Goal: Feedback & Contribution: Leave review/rating

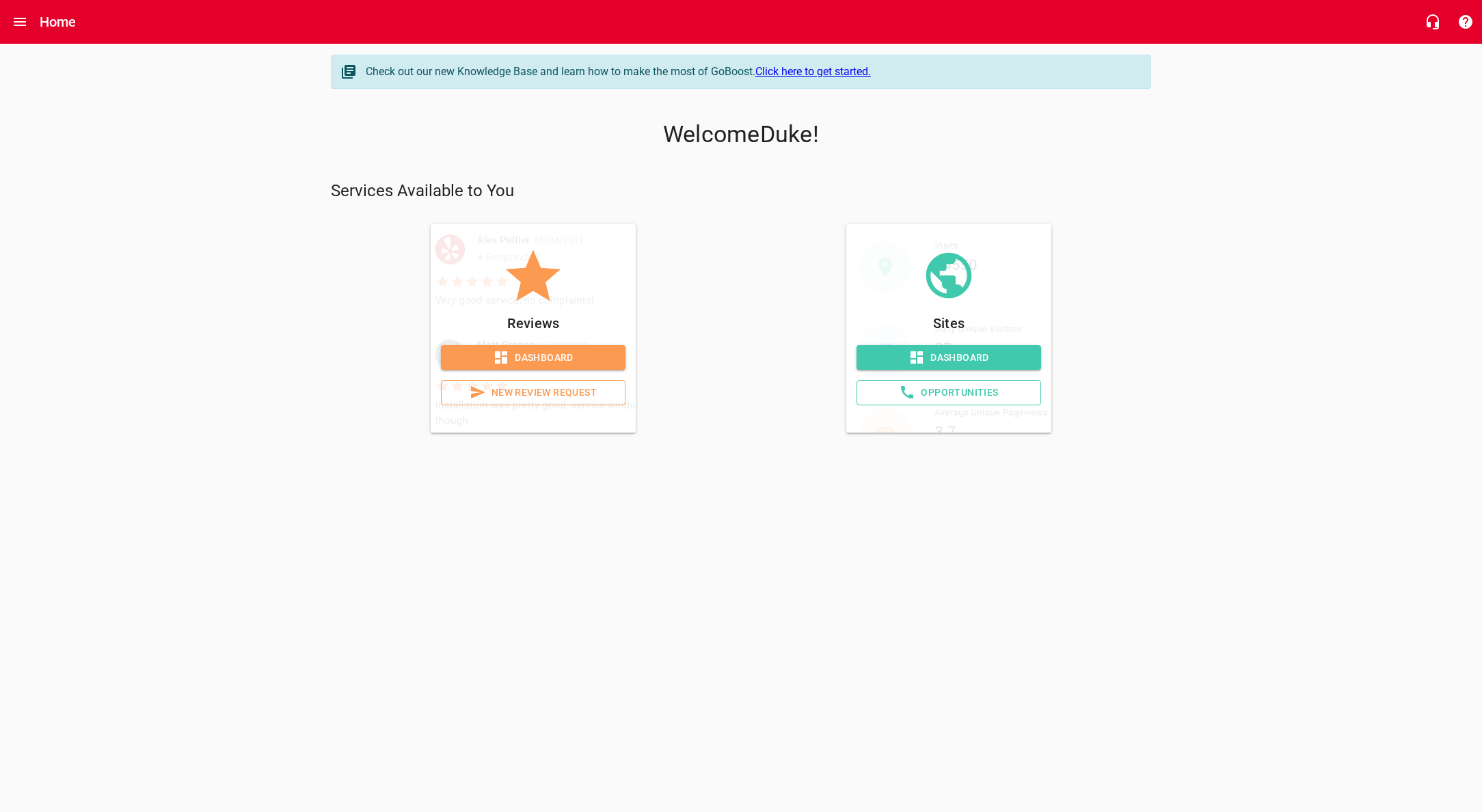
click at [531, 391] on span "New Review Request" at bounding box center [532, 392] width 161 height 17
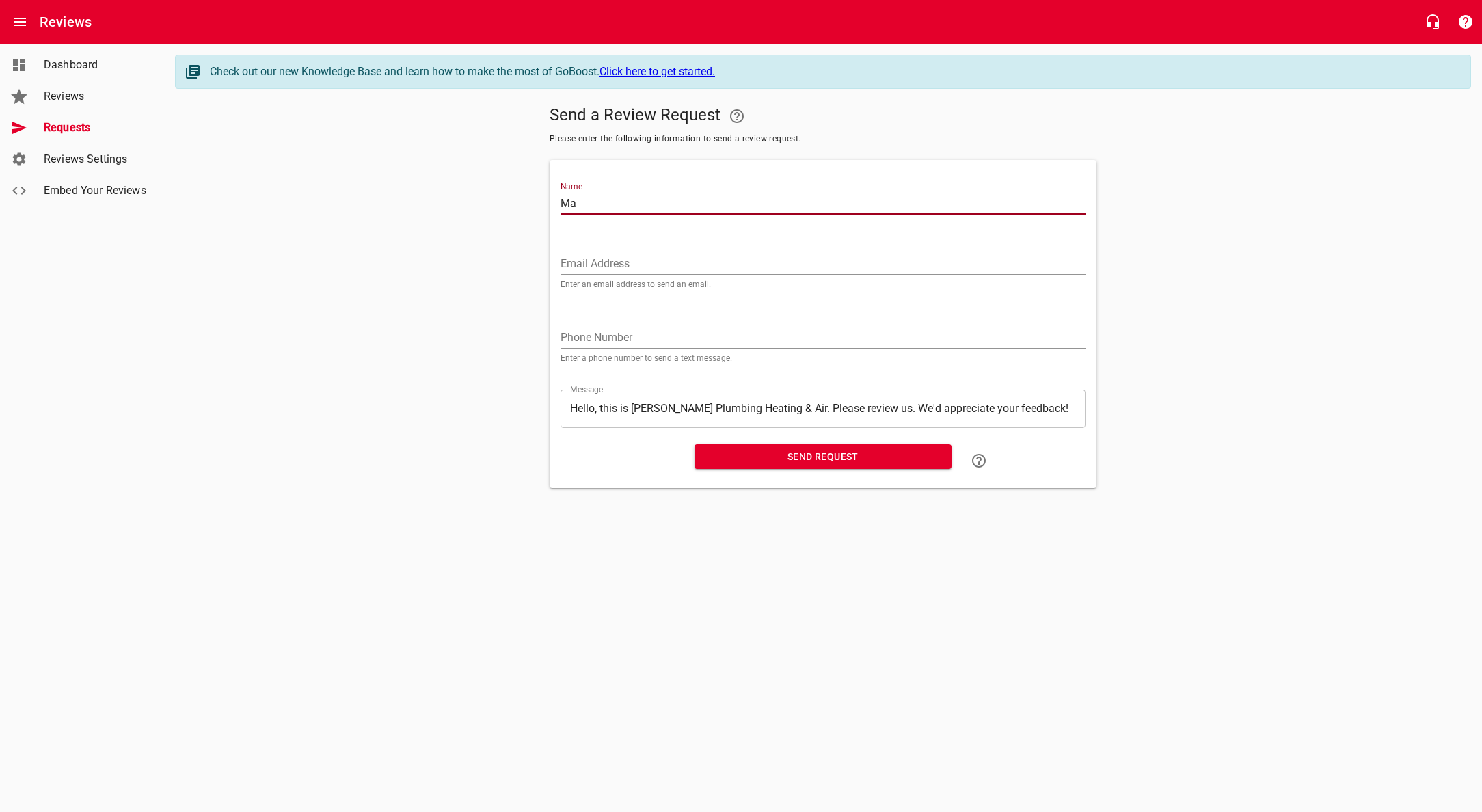
type input "M"
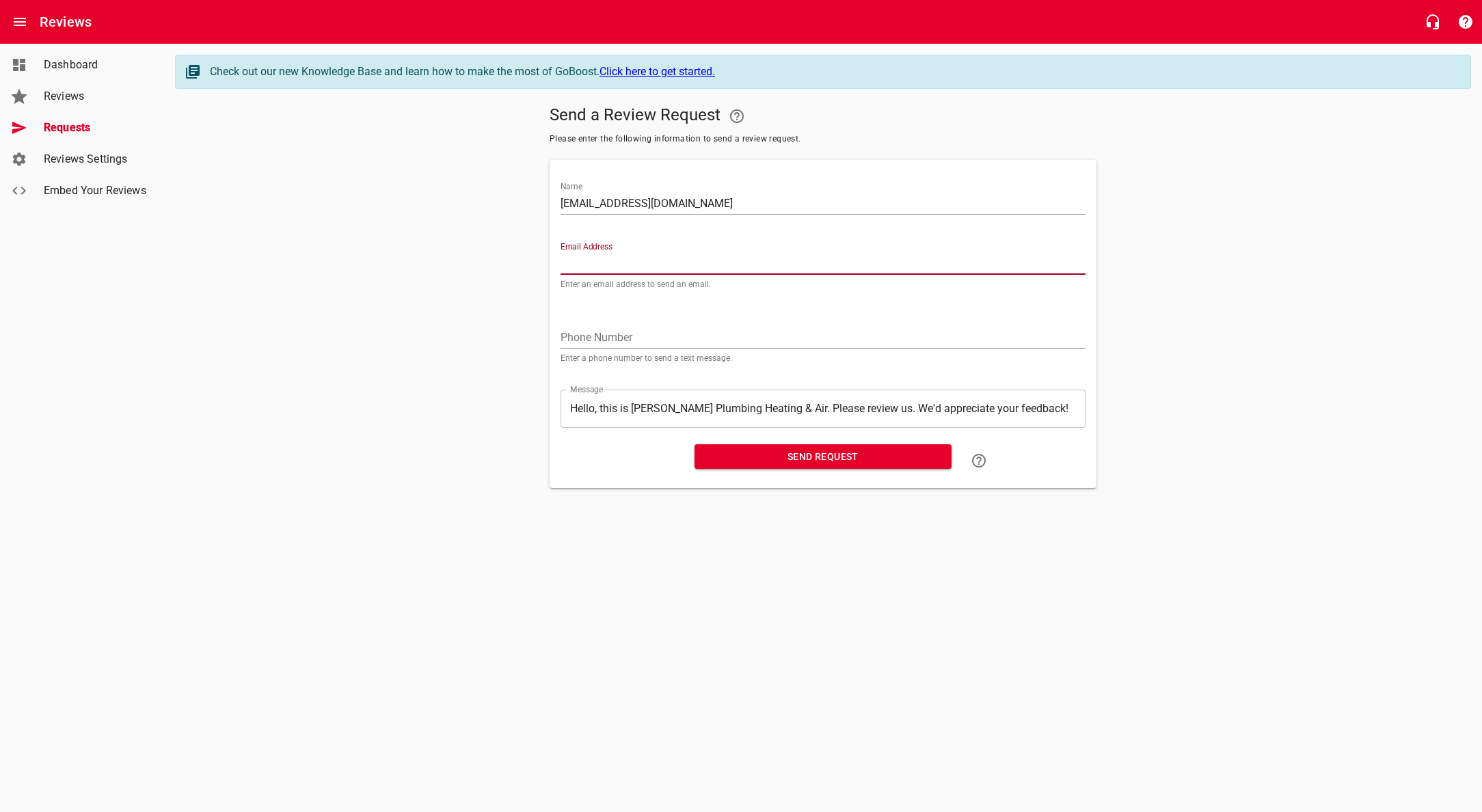
click at [662, 195] on input "[EMAIL_ADDRESS][DOMAIN_NAME]" at bounding box center [823, 203] width 525 height 22
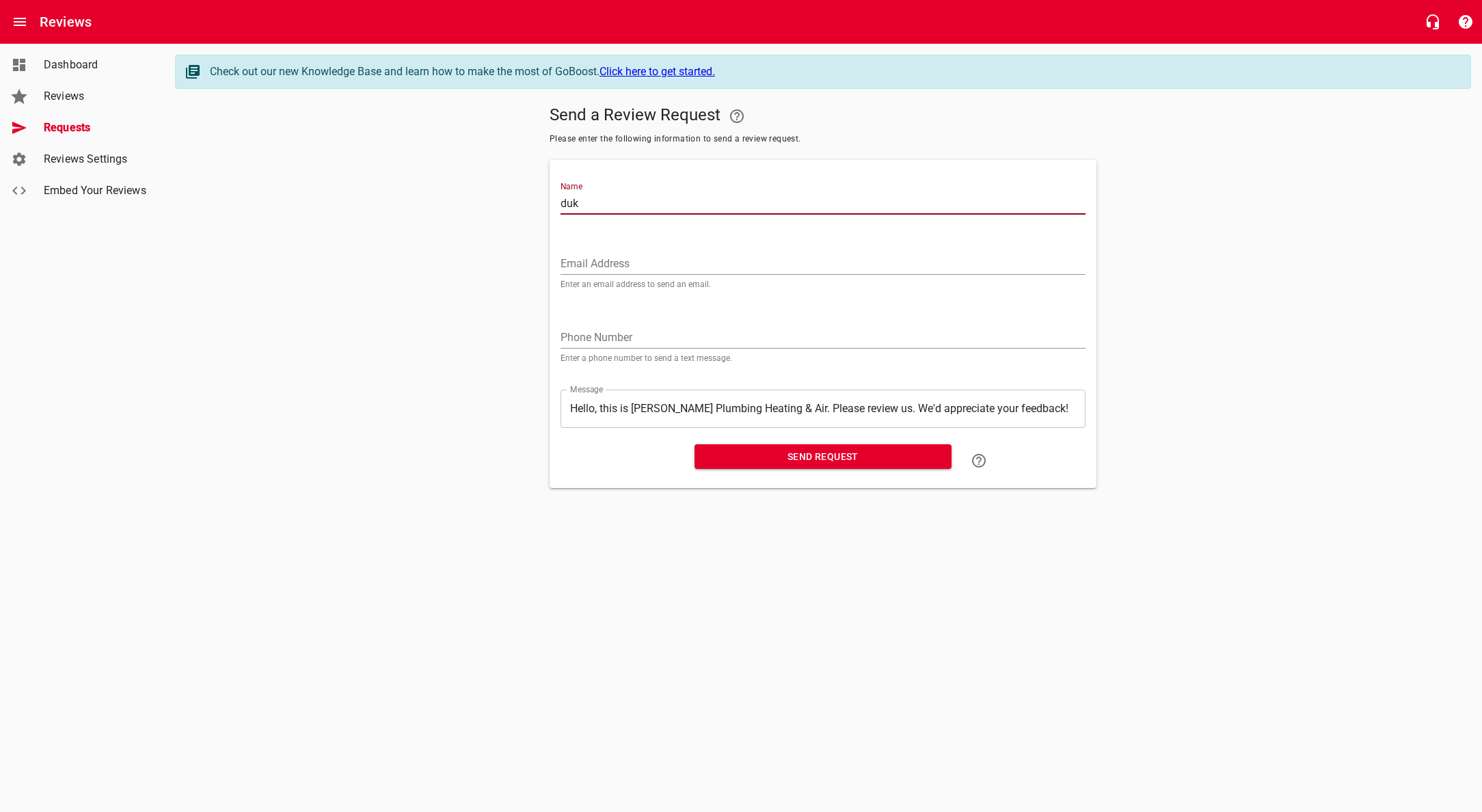
type input "duke"
type input "[PERSON_NAME]"
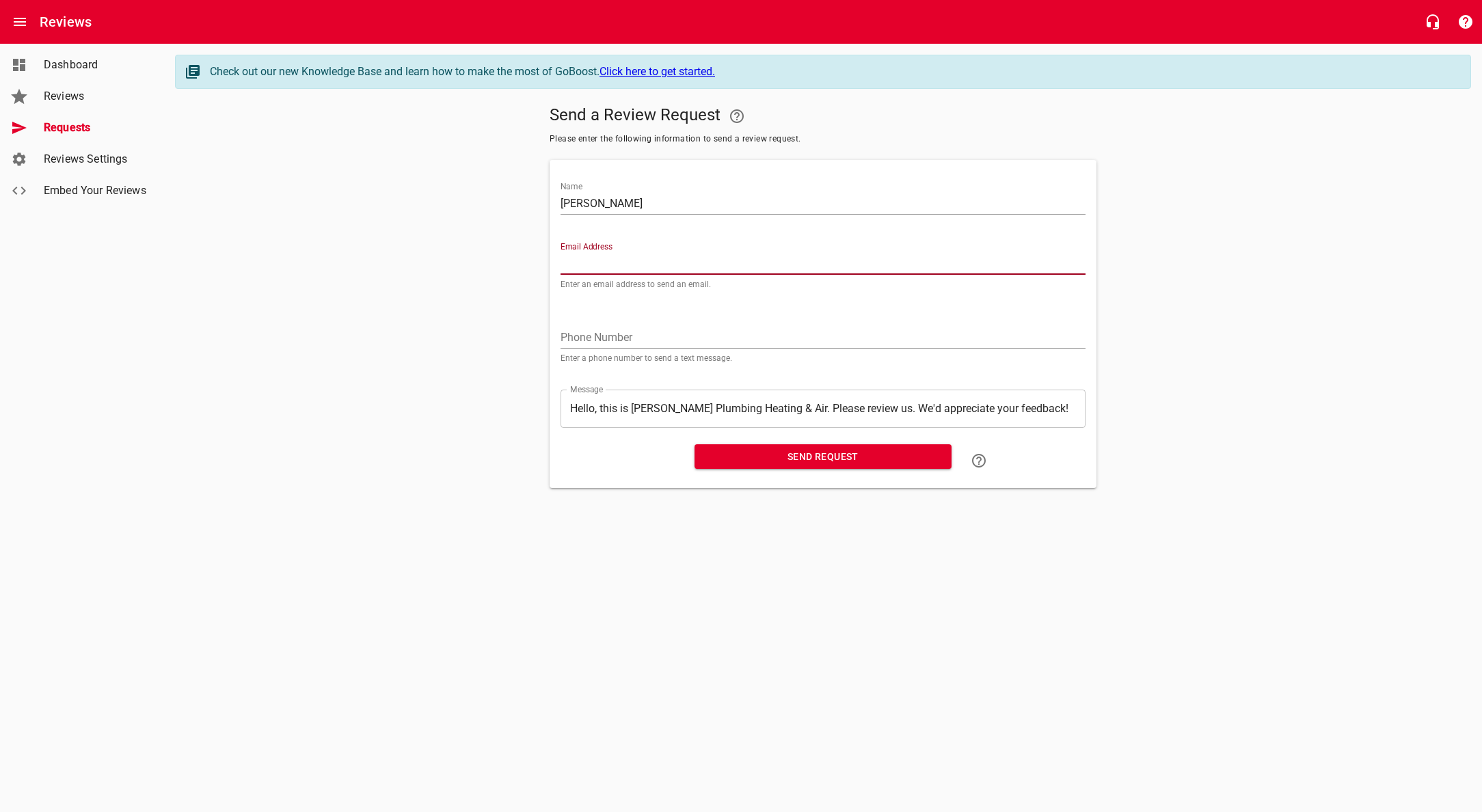
click at [649, 263] on input "Email Address" at bounding box center [823, 263] width 525 height 22
type input "[EMAIL_ADDRESS][DOMAIN_NAME]"
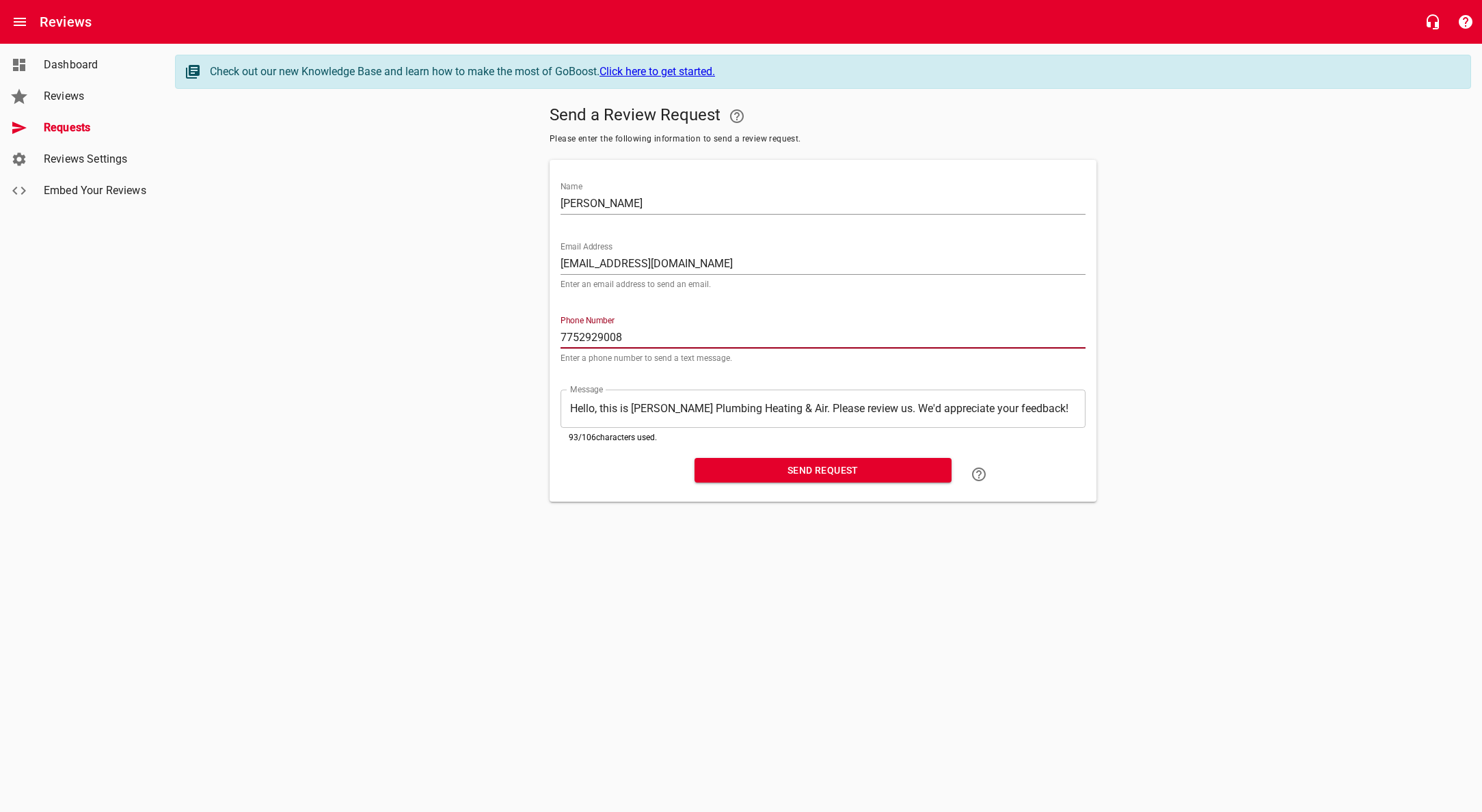
type input "7752929008"
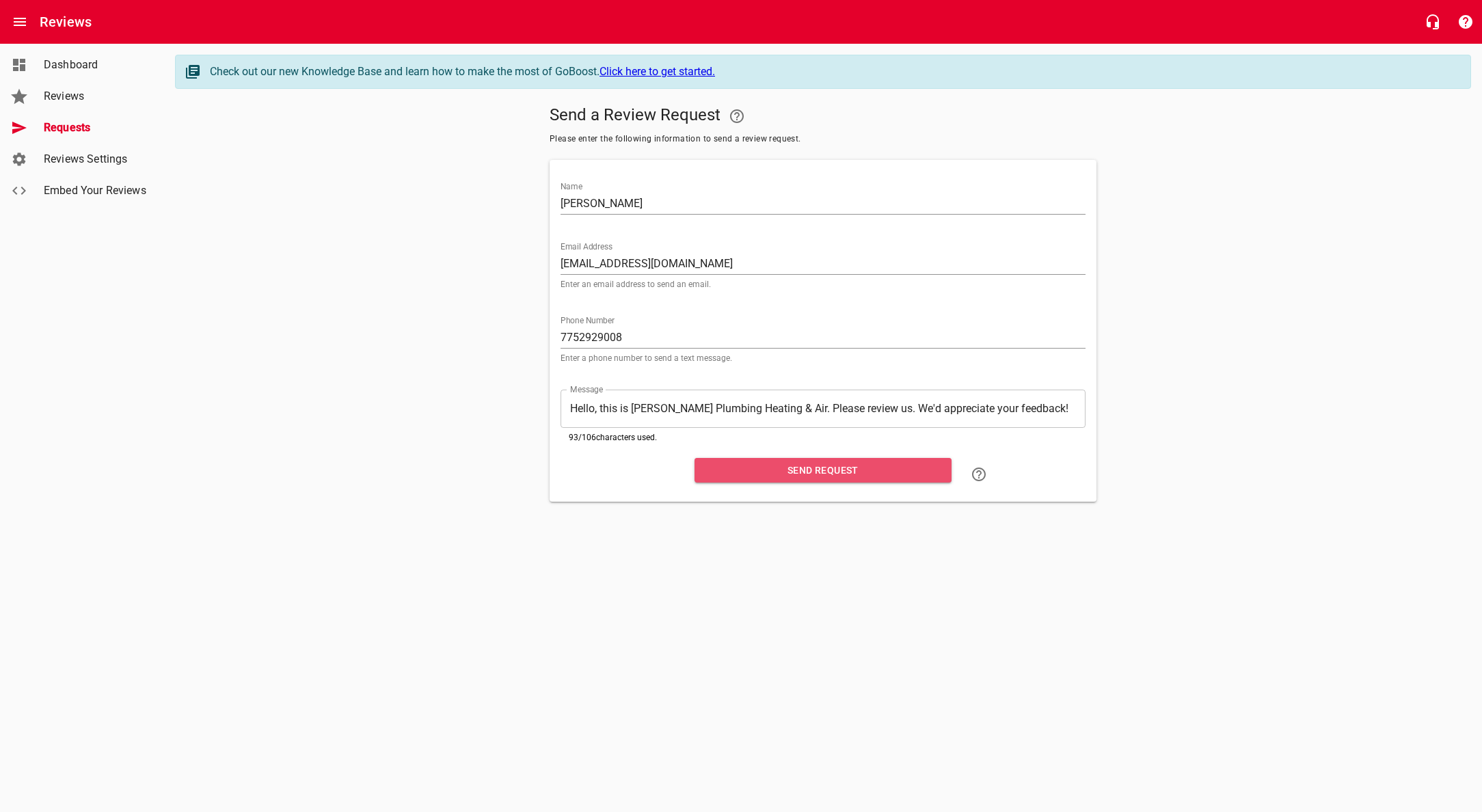
click at [802, 470] on span "Send Request" at bounding box center [823, 470] width 235 height 17
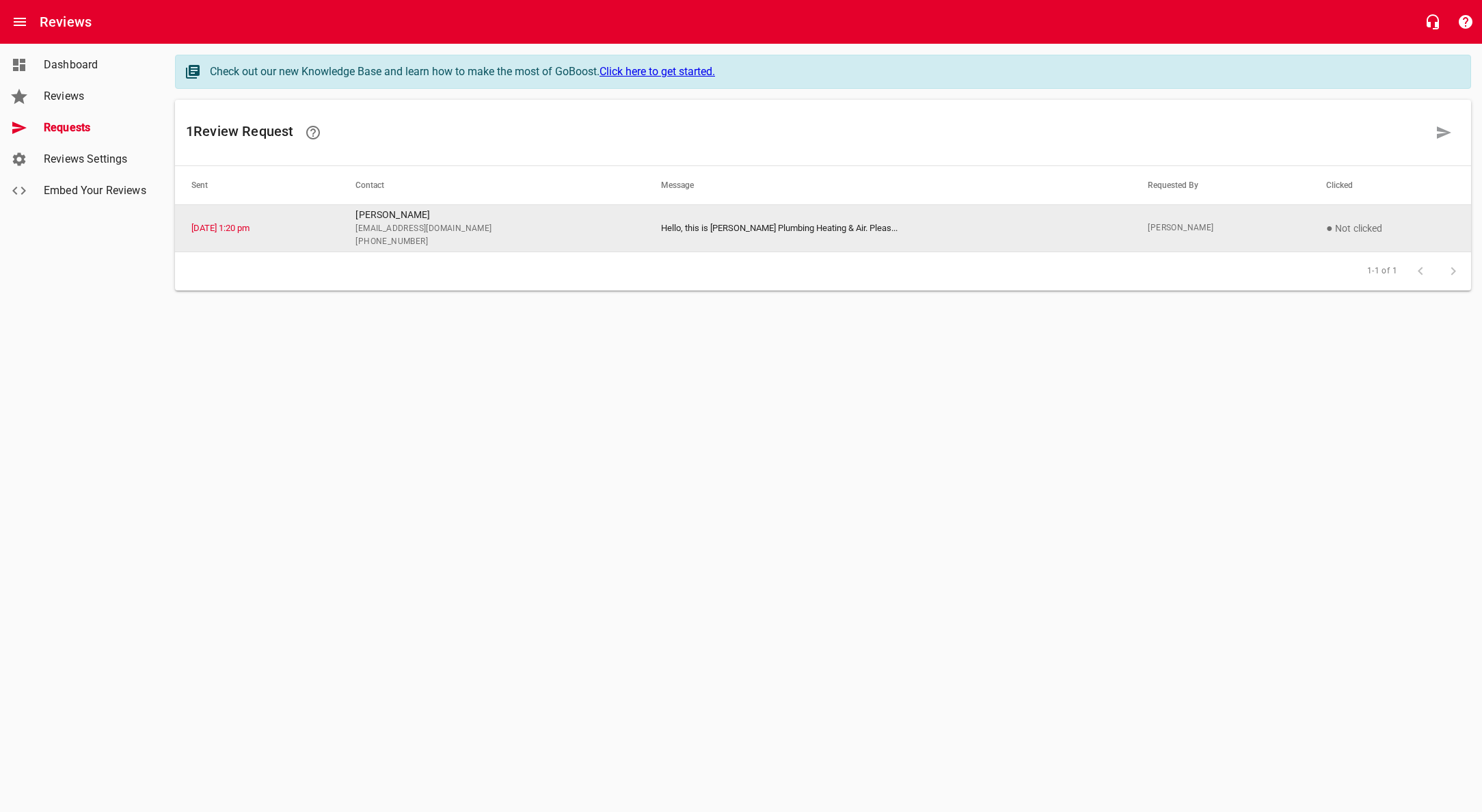
click at [339, 229] on td "[DATE] 1:20 pm" at bounding box center [257, 227] width 164 height 48
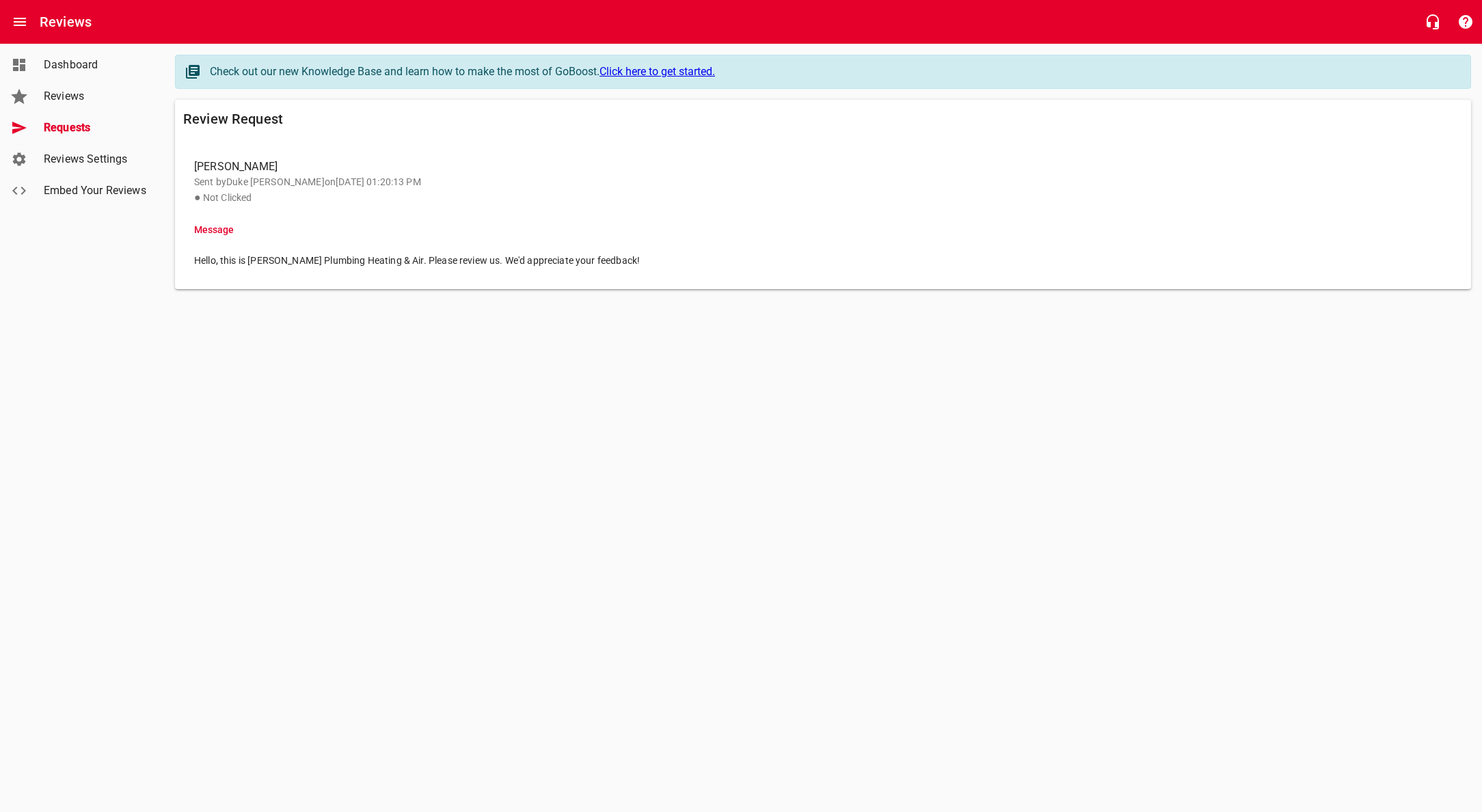
click at [86, 128] on span "Requests" at bounding box center [96, 128] width 104 height 16
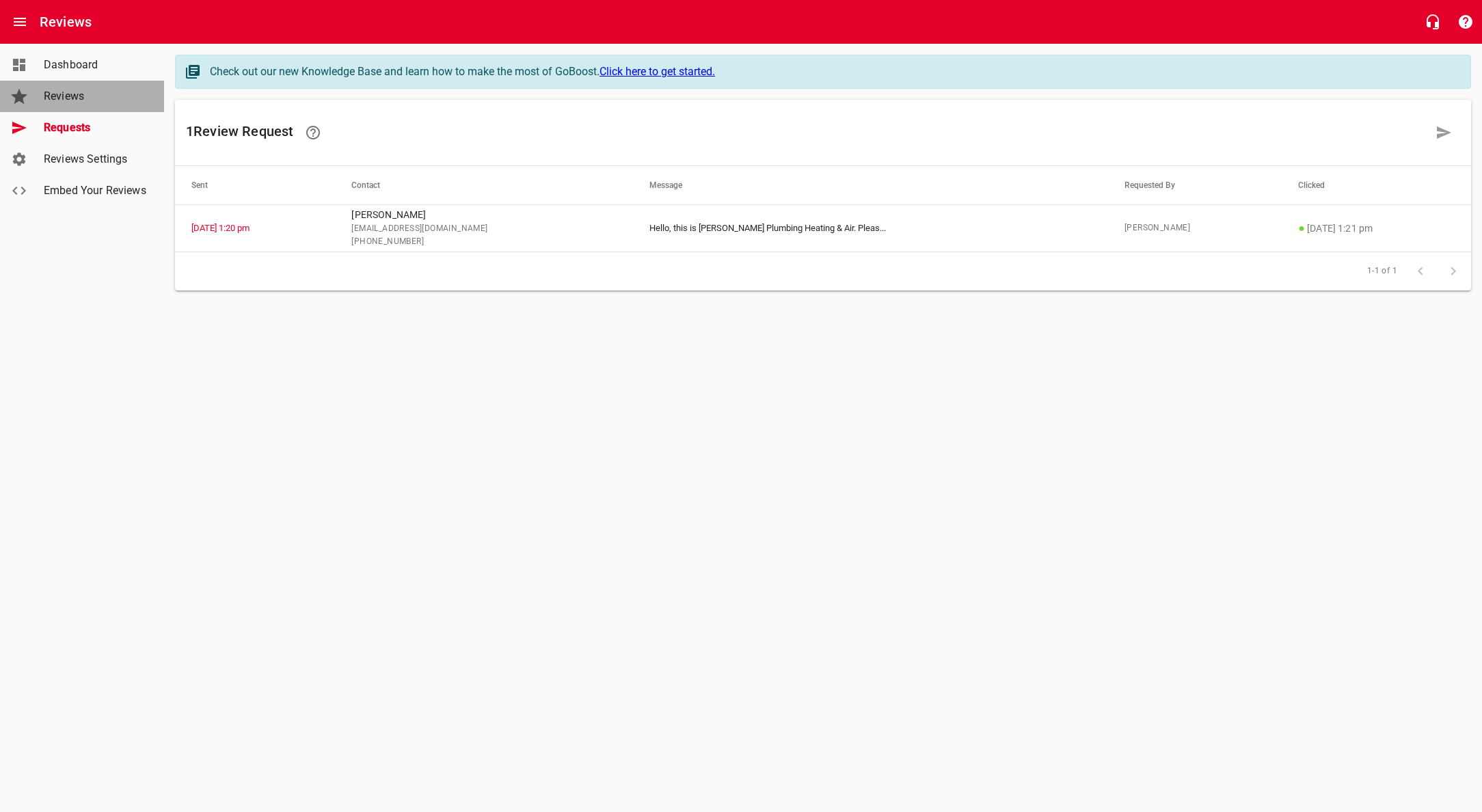
click at [86, 93] on span "Reviews" at bounding box center [96, 96] width 104 height 16
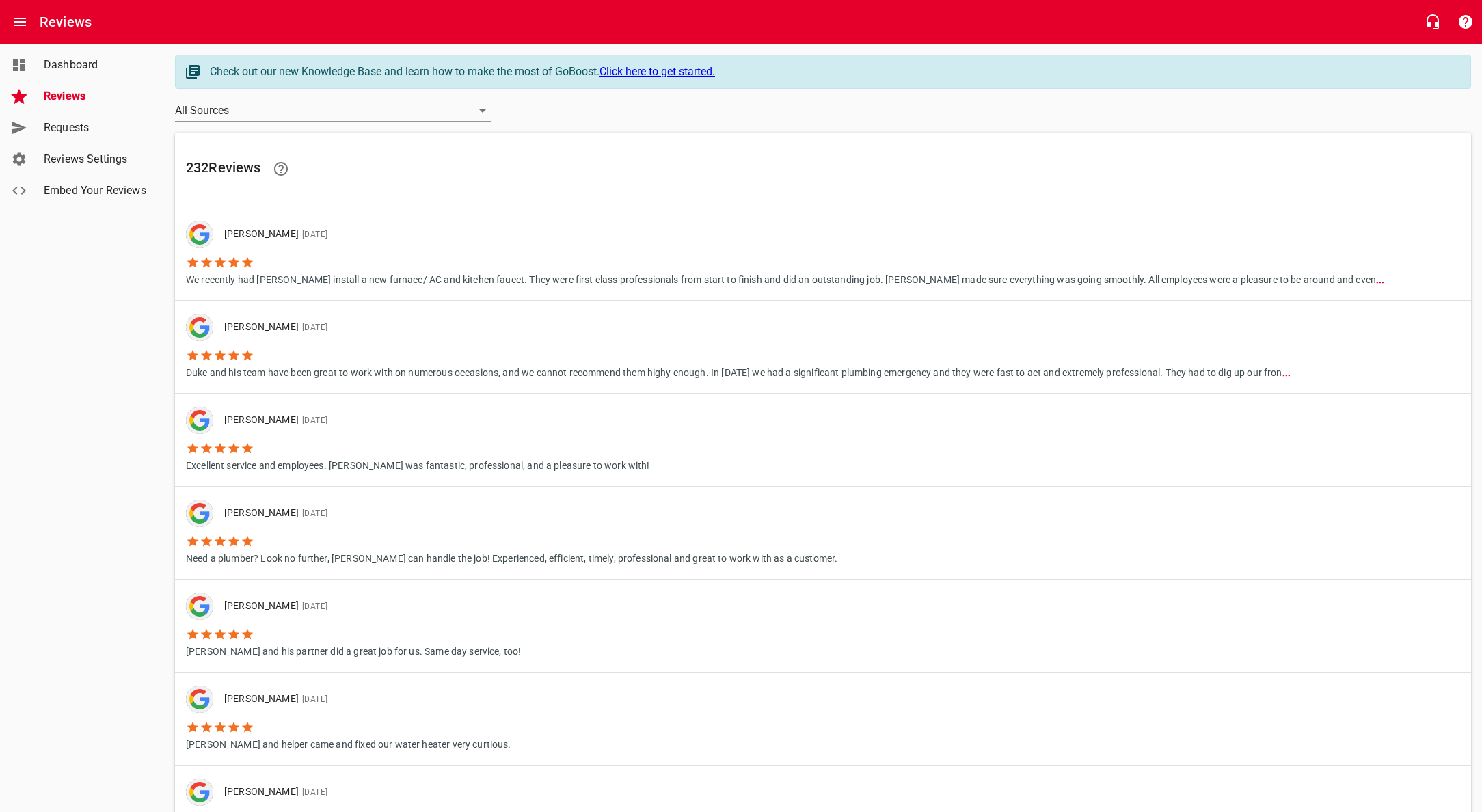
scroll to position [2, 0]
click at [77, 64] on span "Dashboard" at bounding box center [96, 65] width 104 height 16
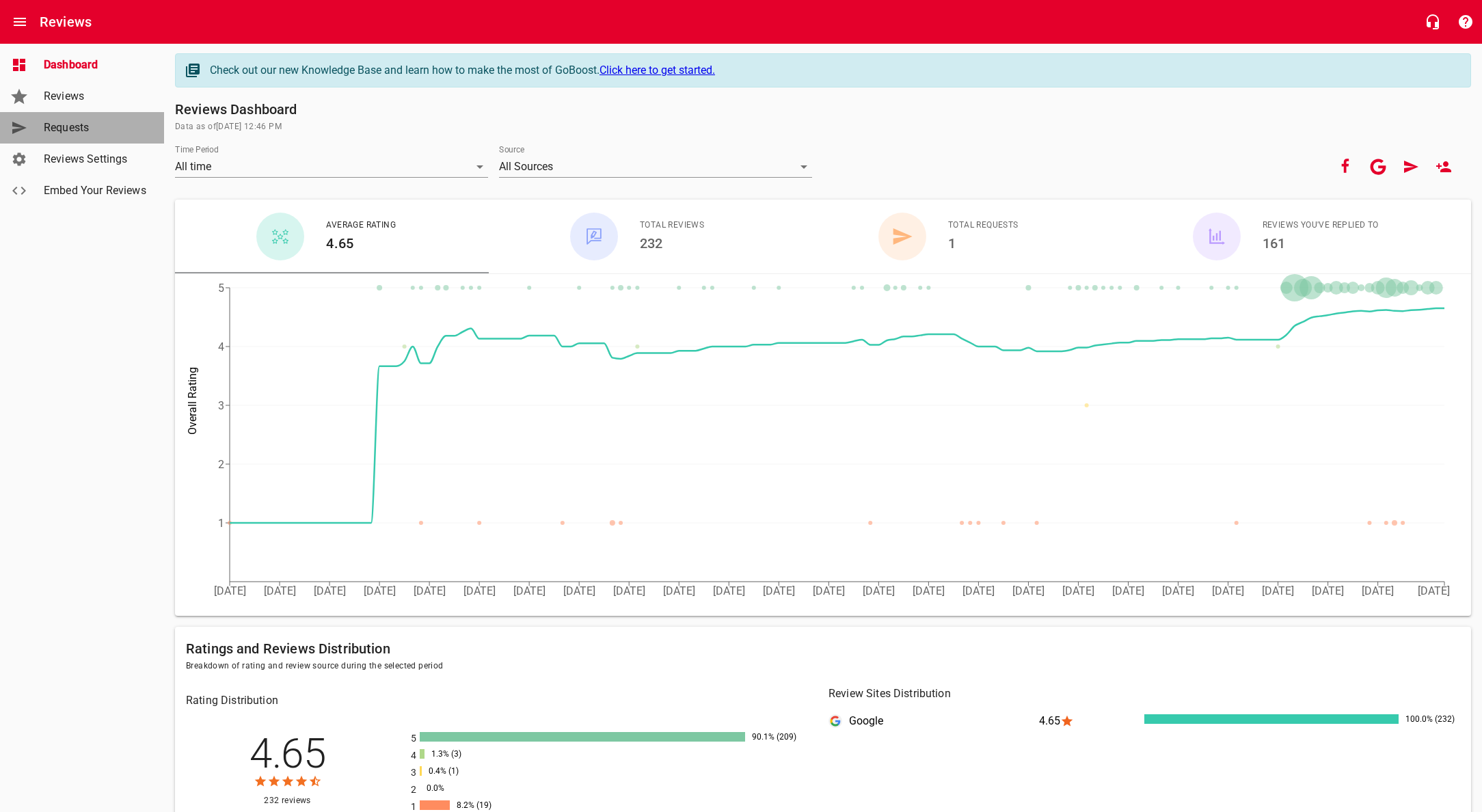
click at [73, 127] on span "Requests" at bounding box center [96, 128] width 104 height 16
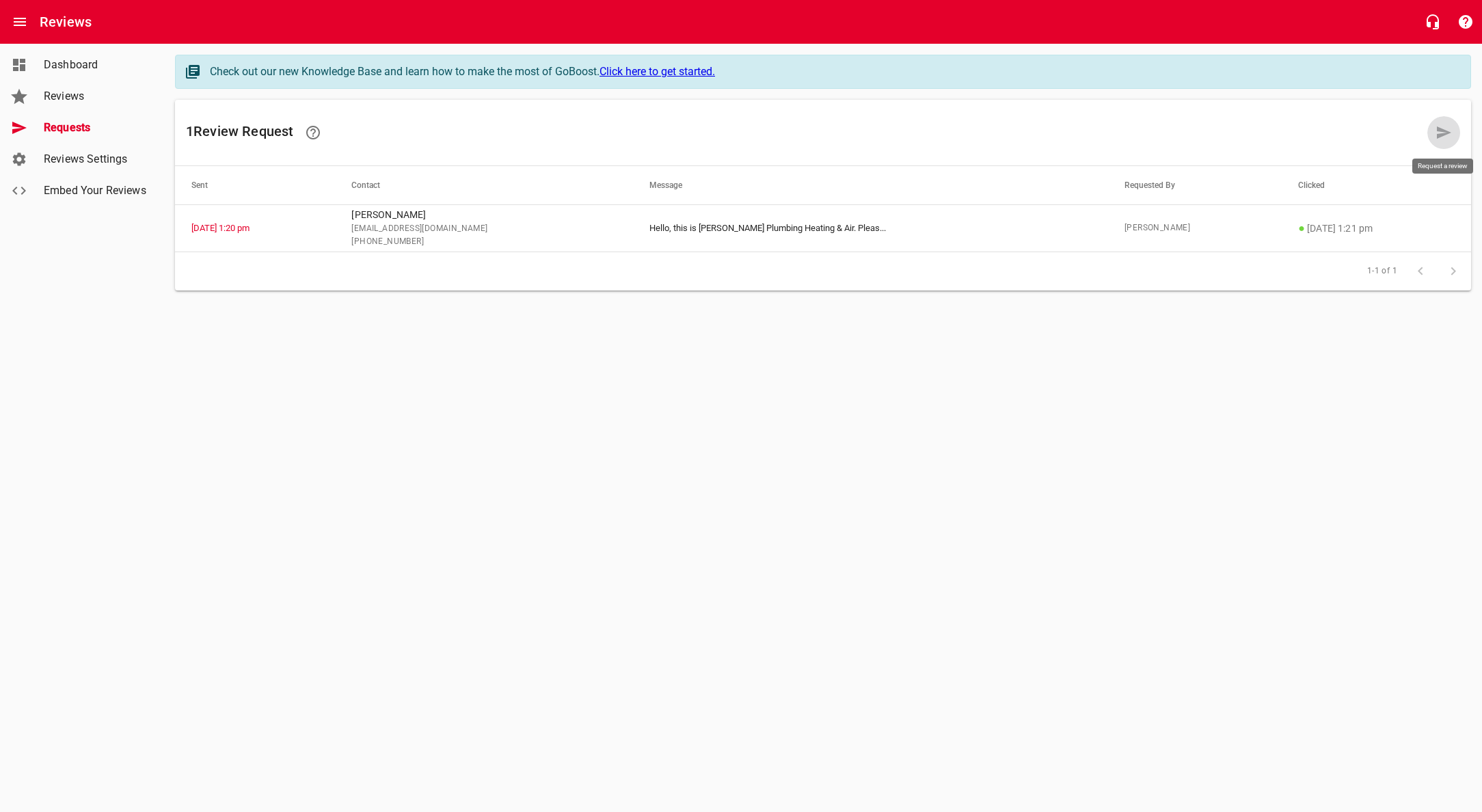
click at [1444, 131] on icon at bounding box center [1444, 133] width 14 height 13
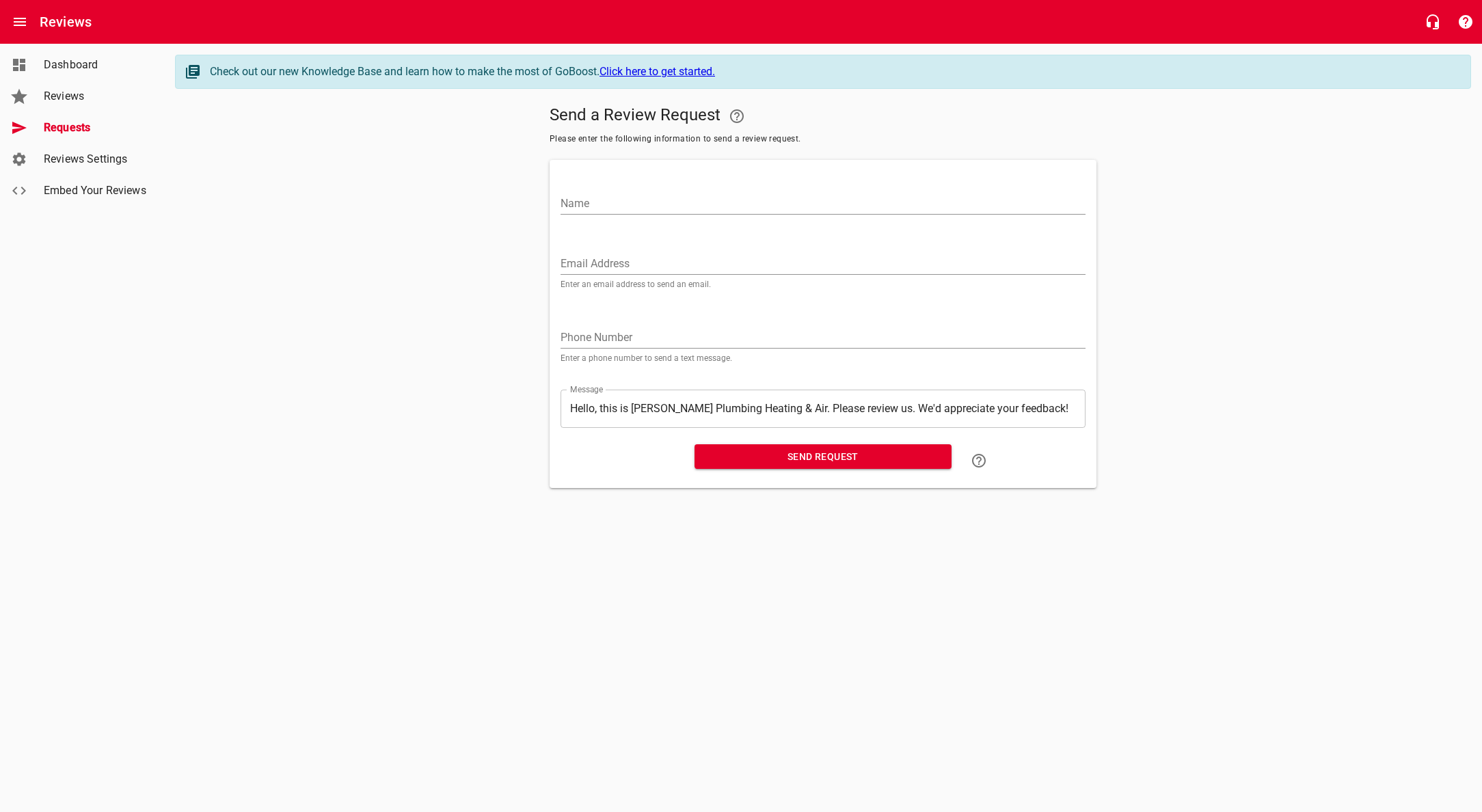
click at [678, 186] on div "Name" at bounding box center [823, 198] width 525 height 33
type input "[PERSON_NAME]"
type input "8"
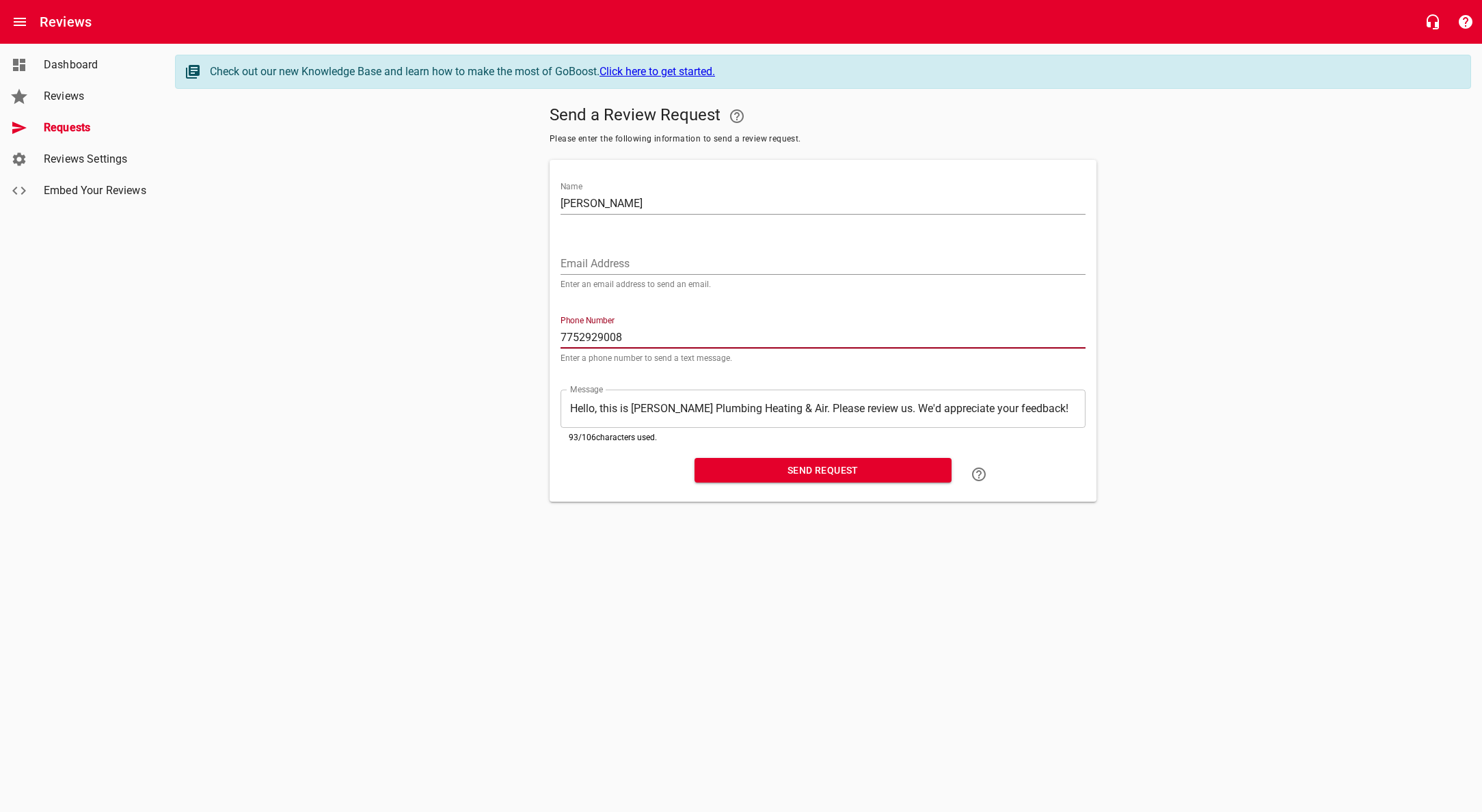
type input "7752929008"
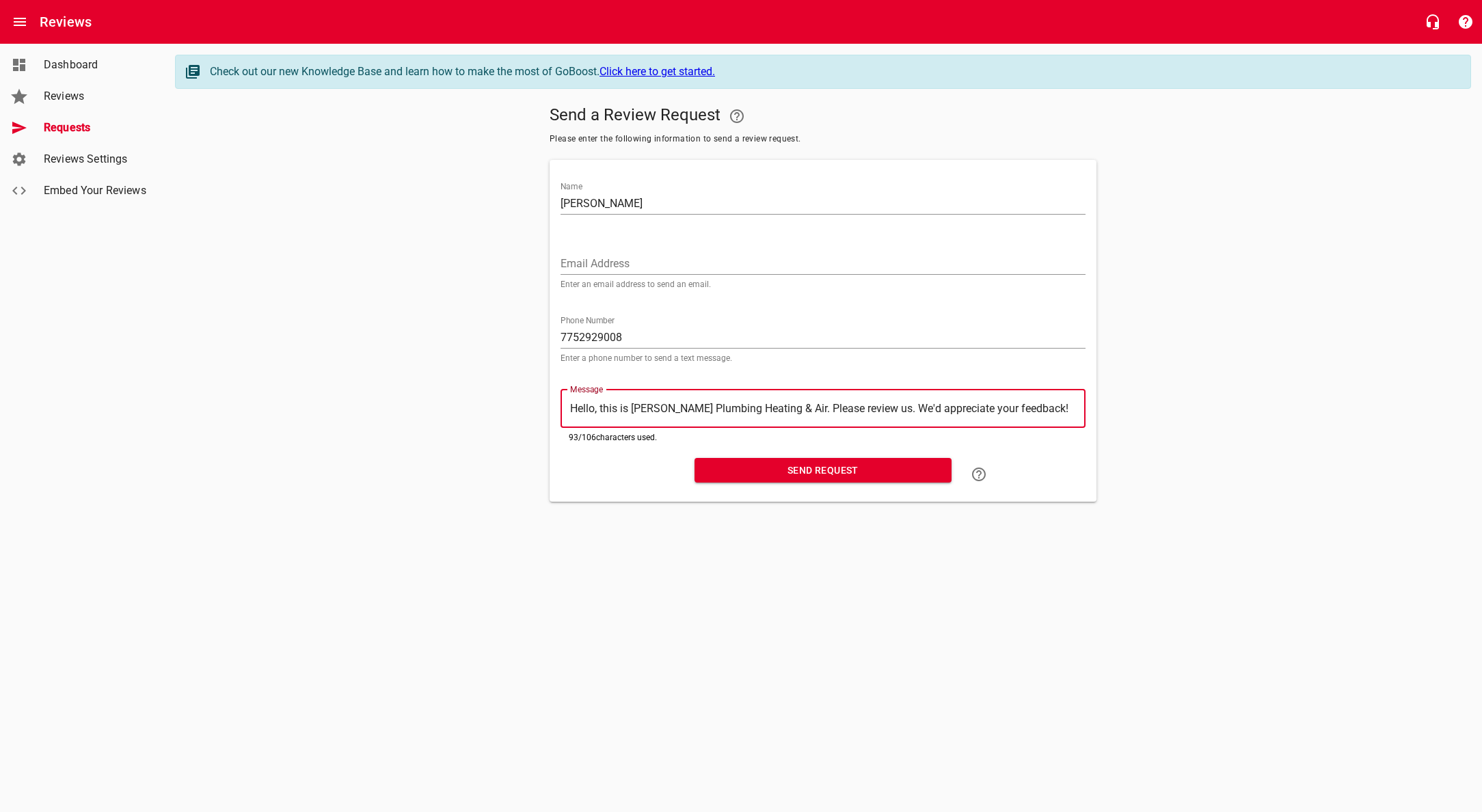
click at [839, 465] on span "Send Request" at bounding box center [823, 470] width 235 height 17
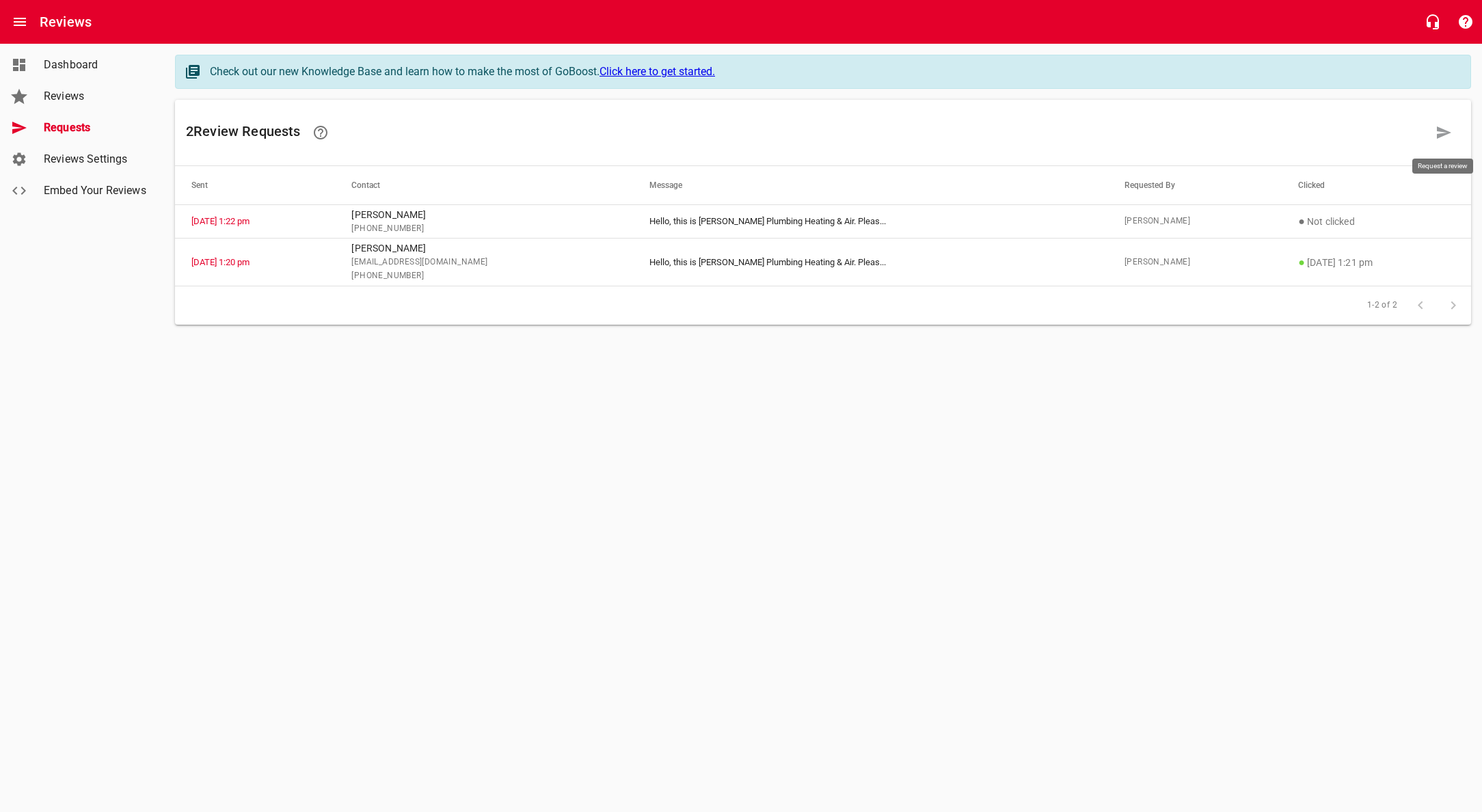
click at [1444, 133] on icon at bounding box center [1443, 132] width 16 height 16
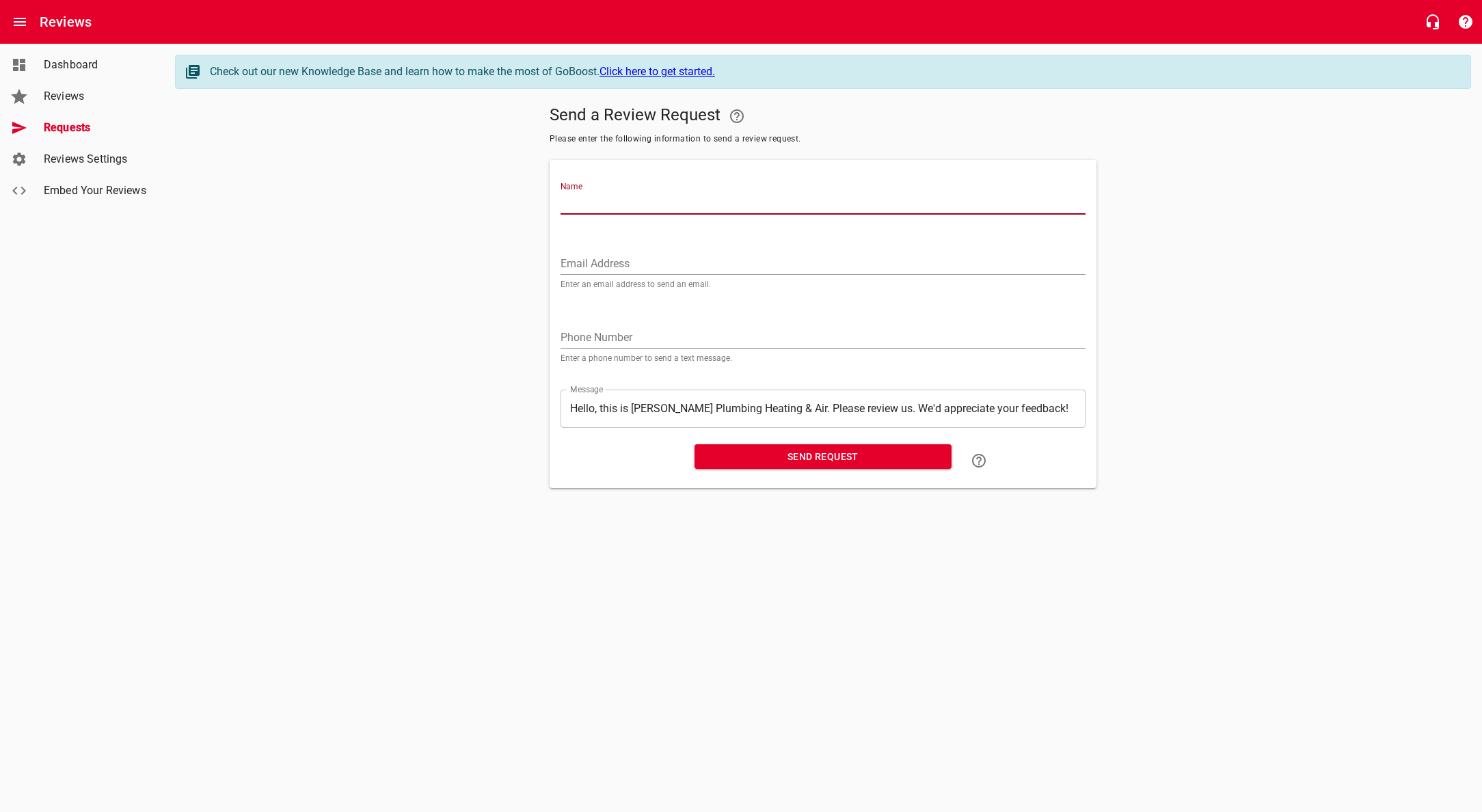
type input "F"
type input "Duke GUTI"
type input "[PERSON_NAME]"
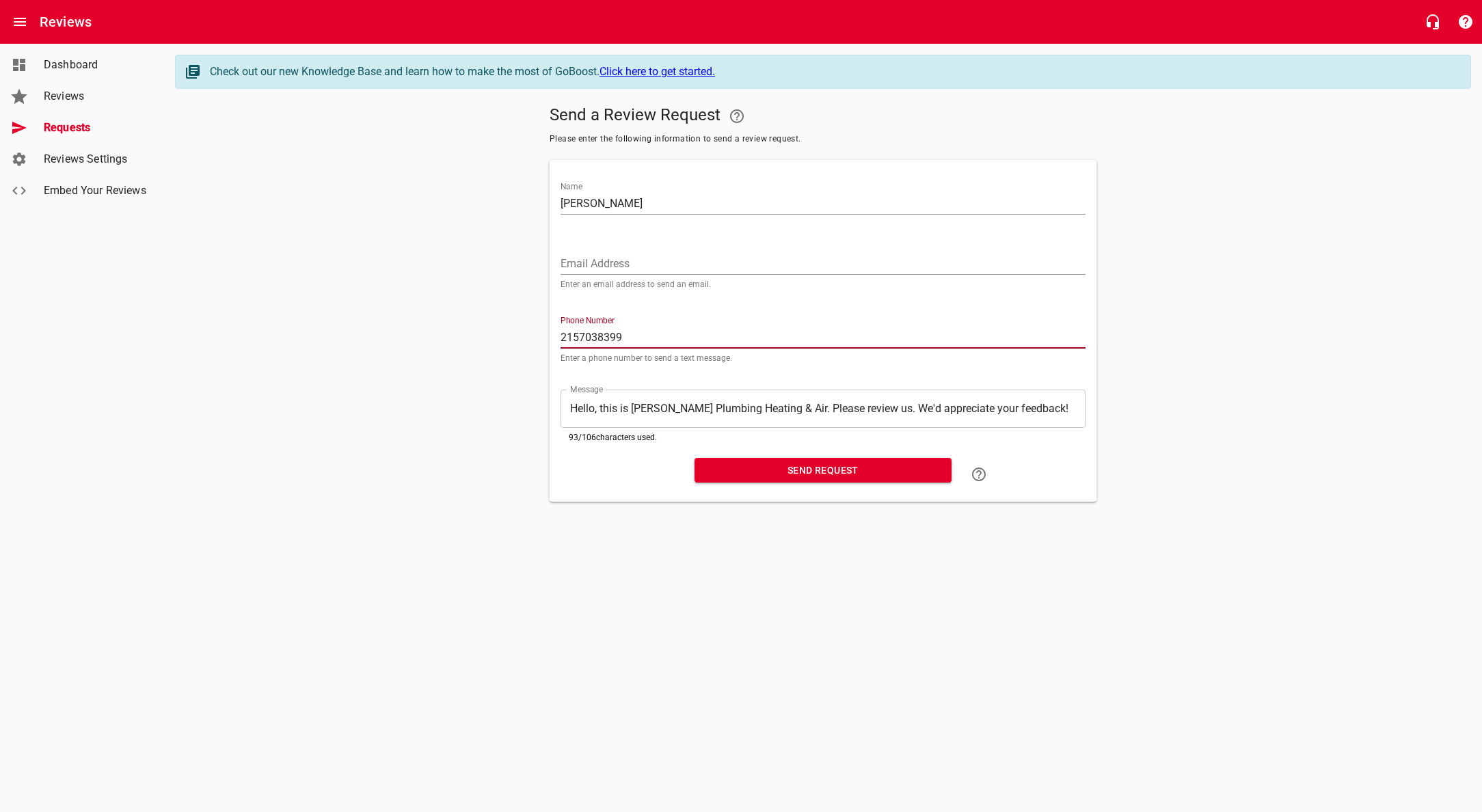
type input "2157038399"
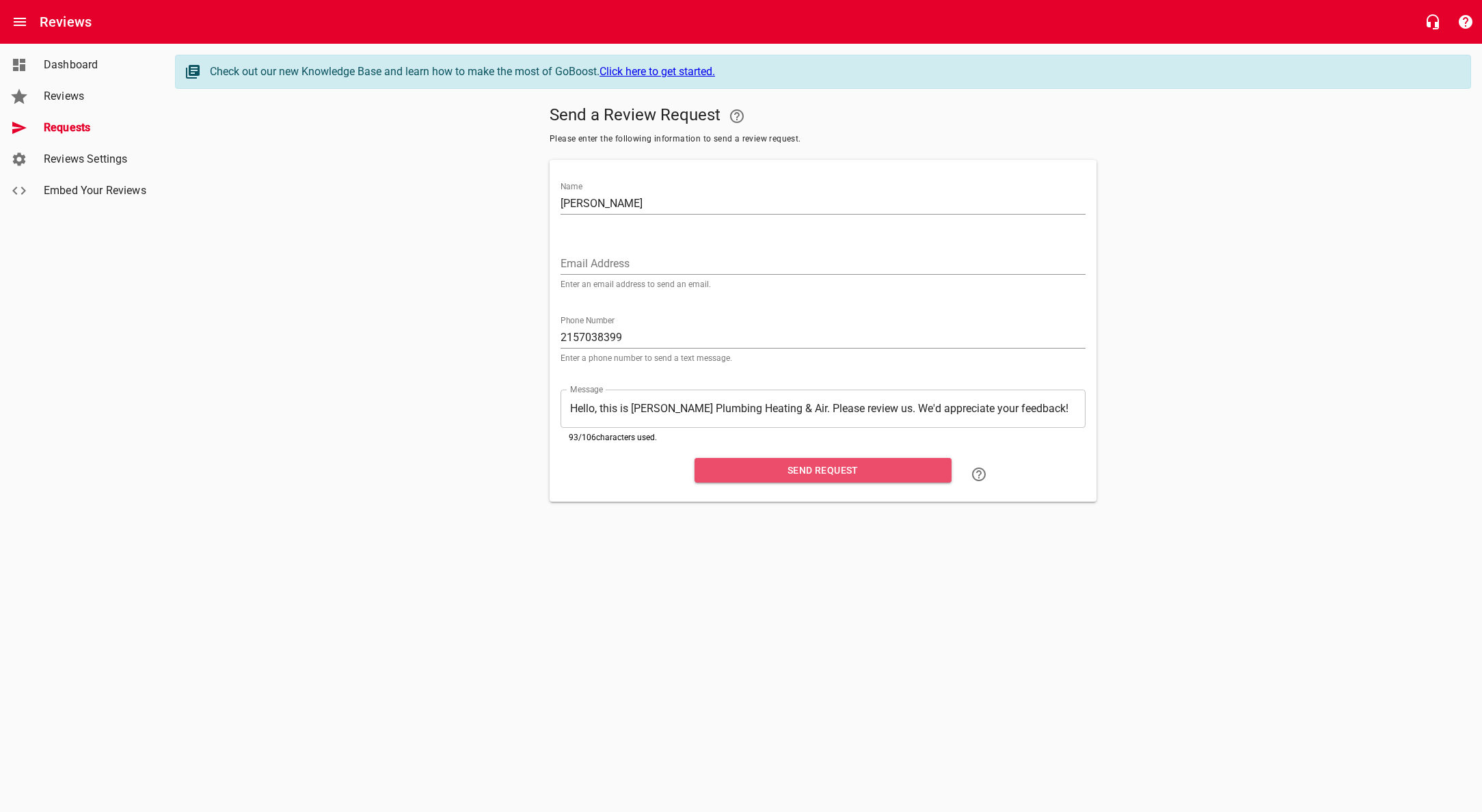
click at [818, 473] on span "Send Request" at bounding box center [823, 470] width 235 height 17
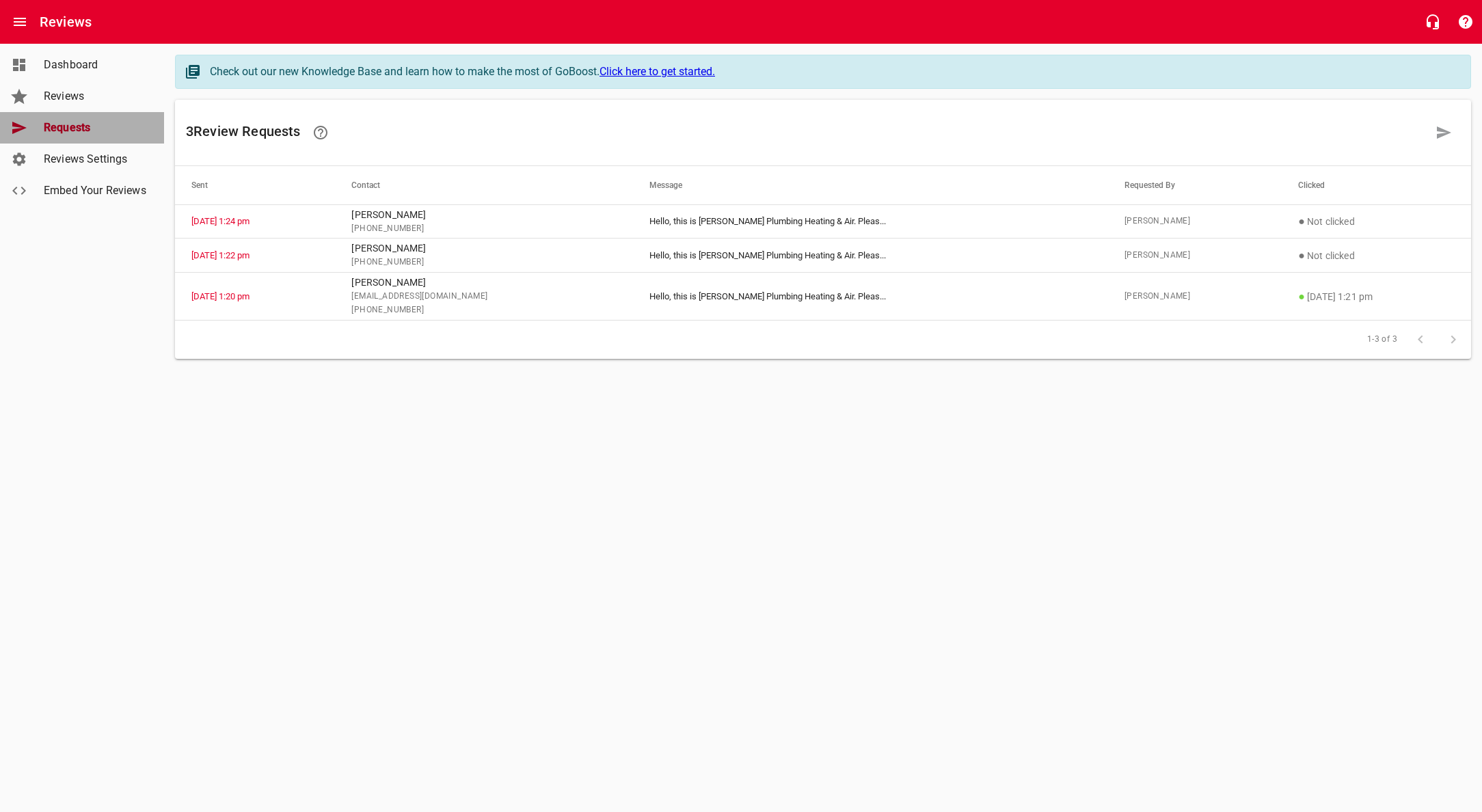
click at [87, 124] on span "Requests" at bounding box center [96, 128] width 104 height 16
click at [1443, 130] on icon at bounding box center [1444, 133] width 14 height 13
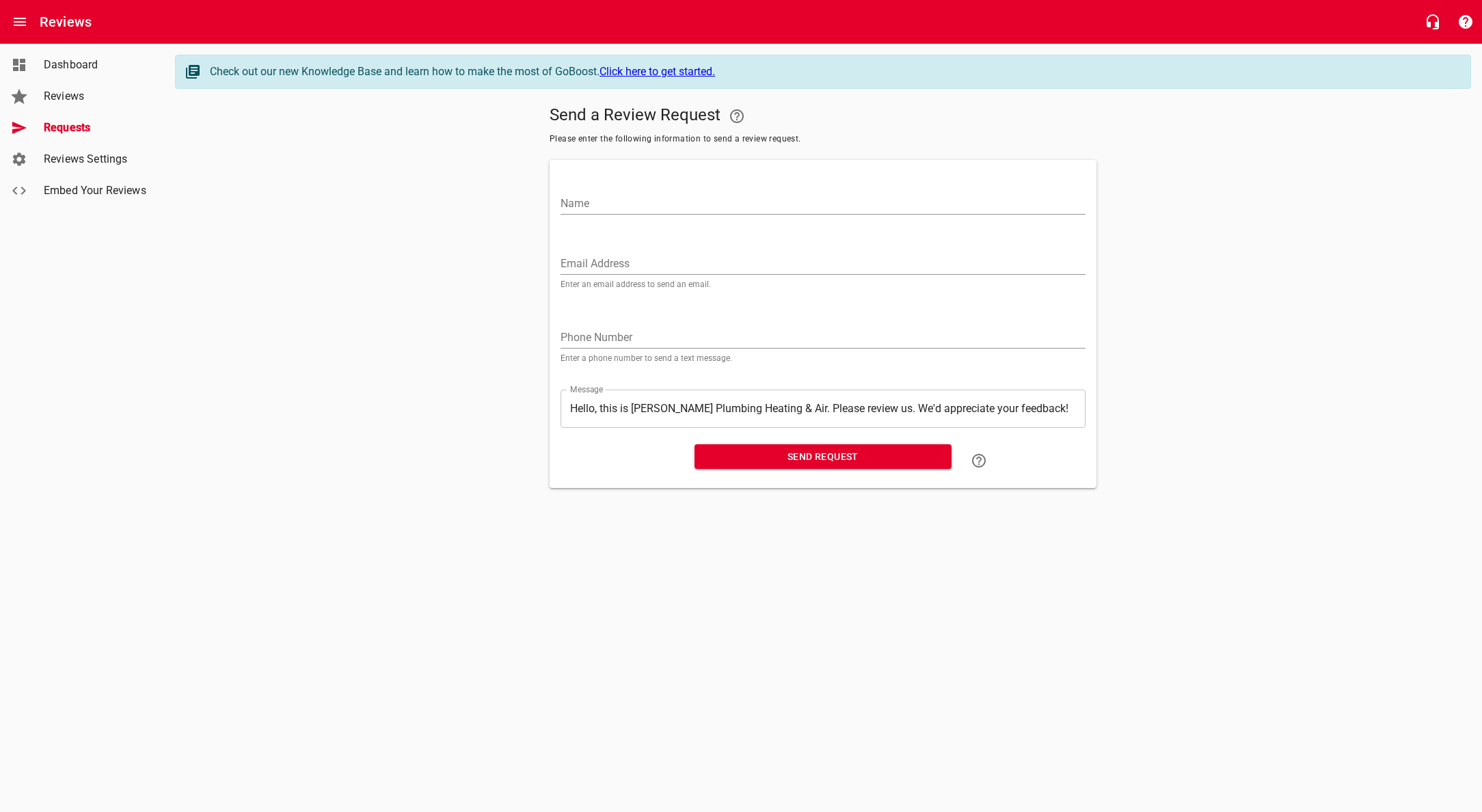
click at [679, 190] on div "Name" at bounding box center [823, 198] width 525 height 33
type input "D"
click at [61, 119] on span "Requests" at bounding box center [96, 128] width 104 height 16
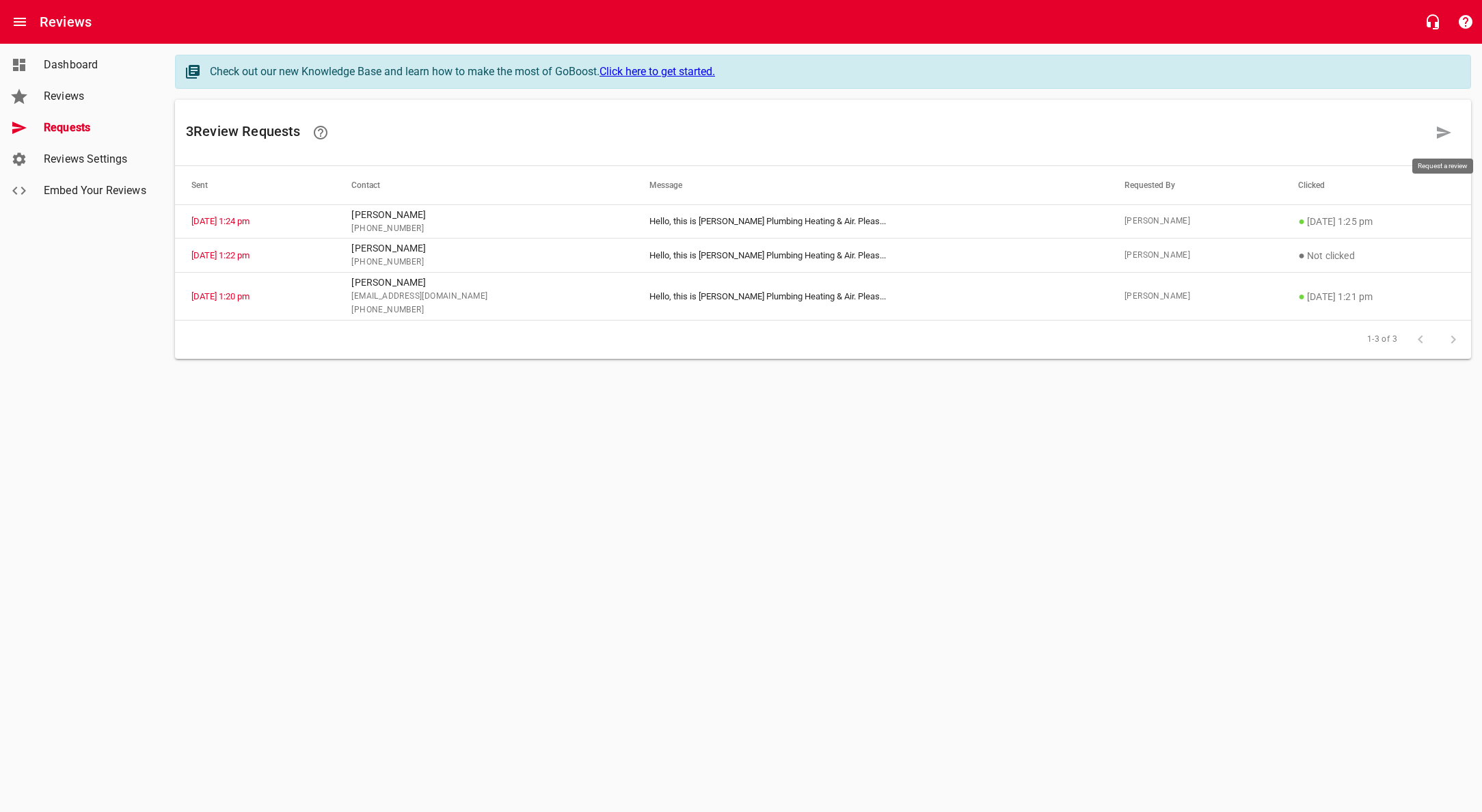
click at [1441, 131] on icon at bounding box center [1444, 133] width 14 height 13
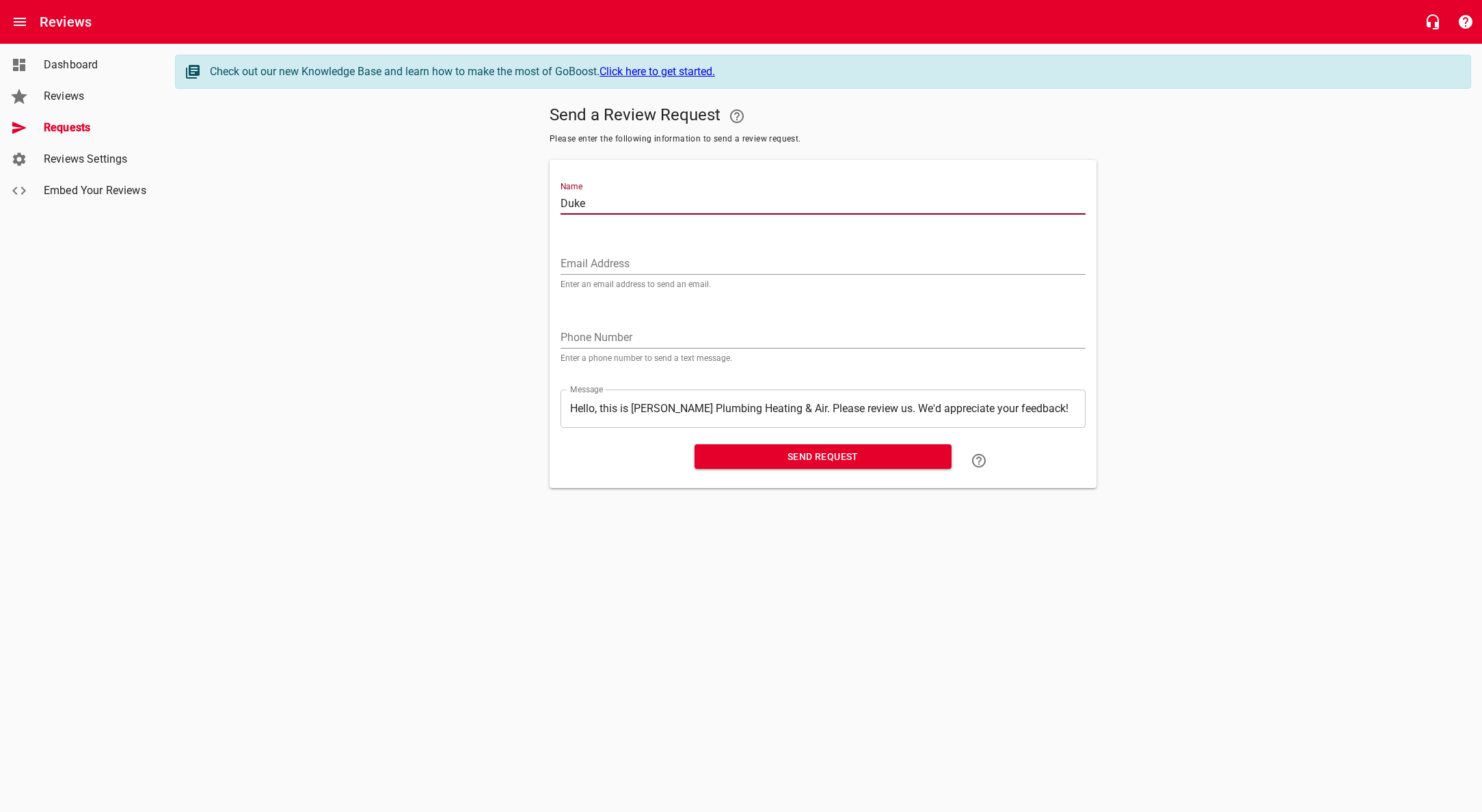
type input "Duke"
type input "[PERSON_NAME]"
click at [641, 323] on div "Phone Number Enter a phone number to send a text message." at bounding box center [823, 339] width 525 height 47
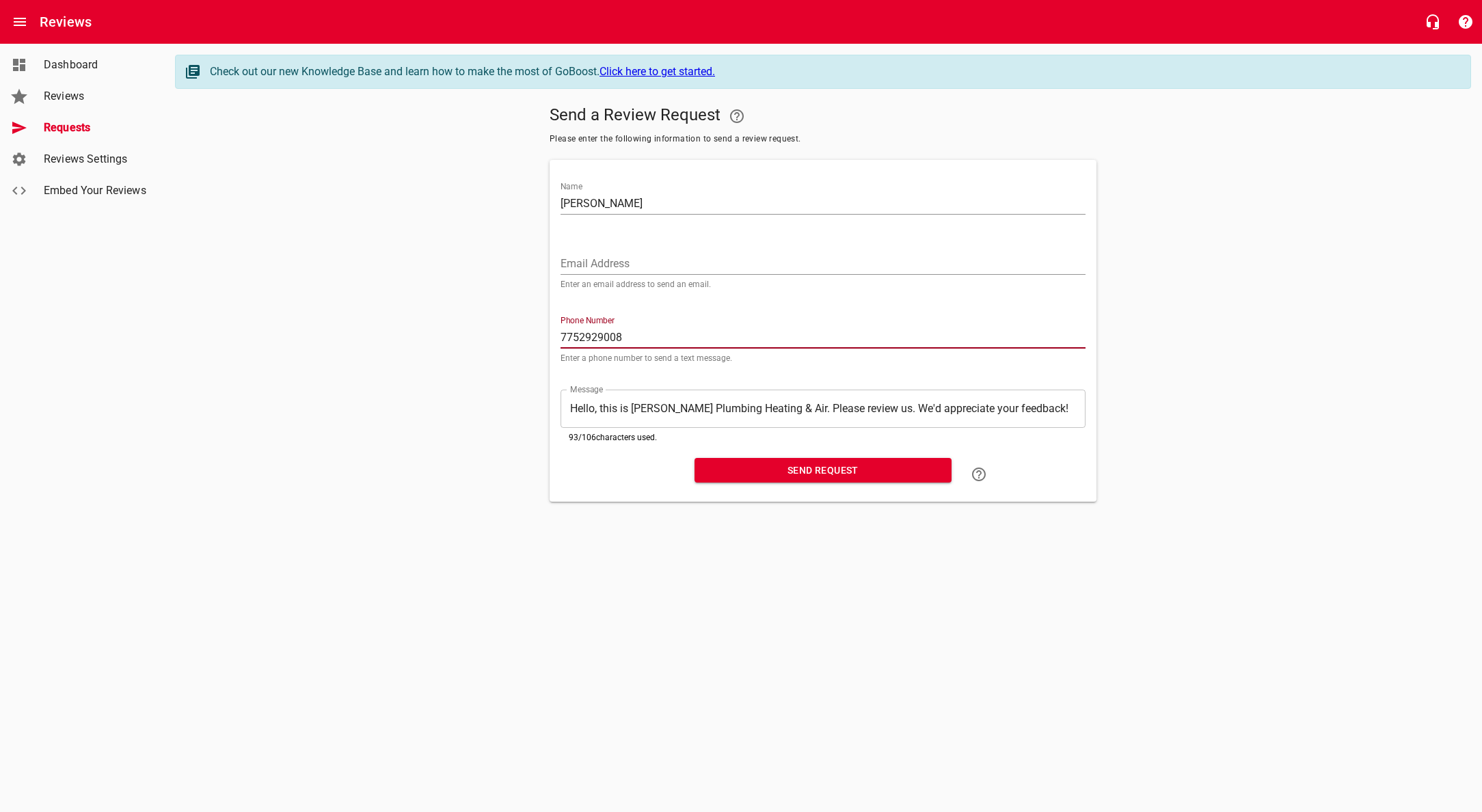
type input "7752929008"
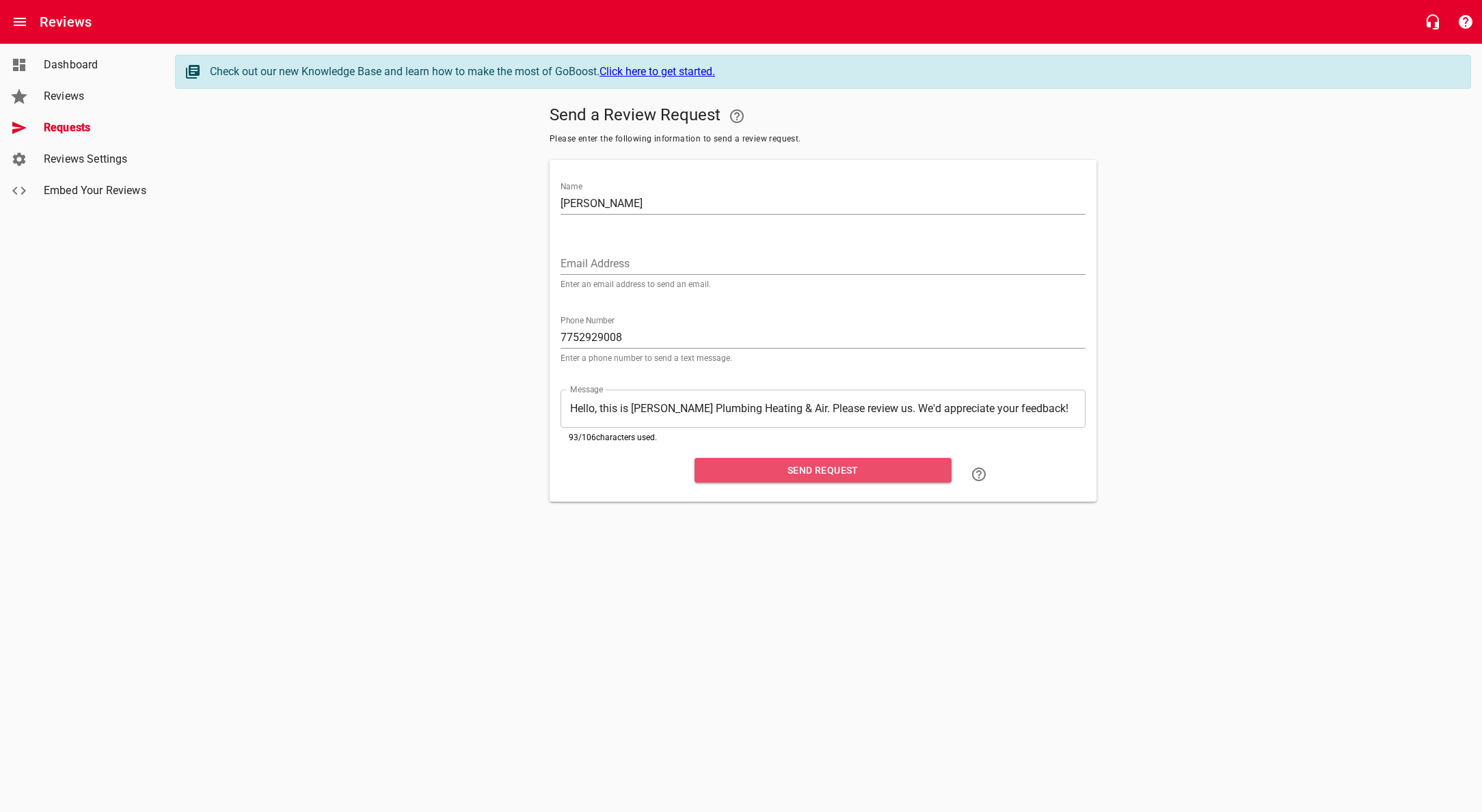
click at [857, 467] on span "Send Request" at bounding box center [823, 470] width 235 height 17
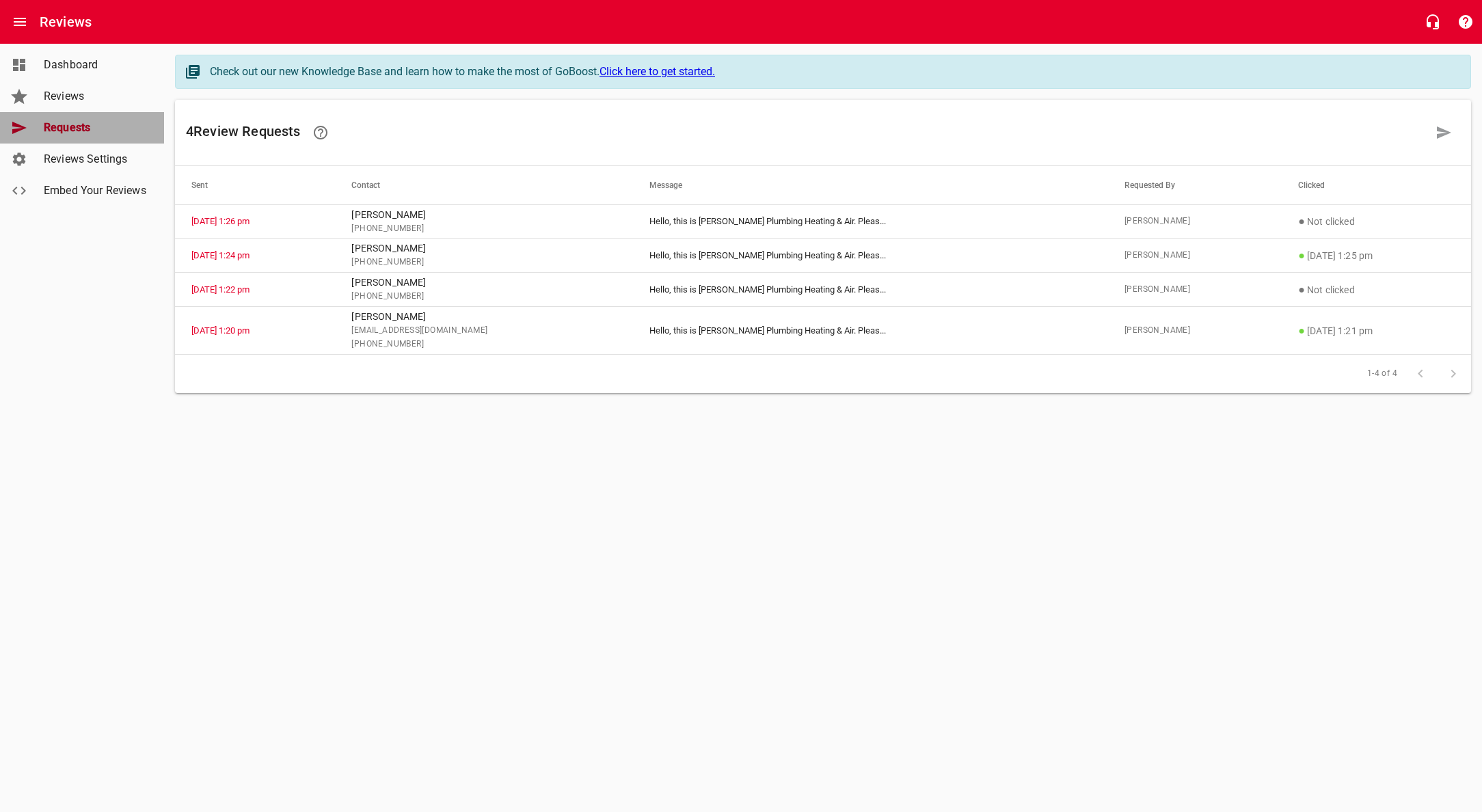
click at [55, 125] on span "Requests" at bounding box center [96, 128] width 104 height 16
click at [1441, 130] on icon at bounding box center [1444, 133] width 14 height 13
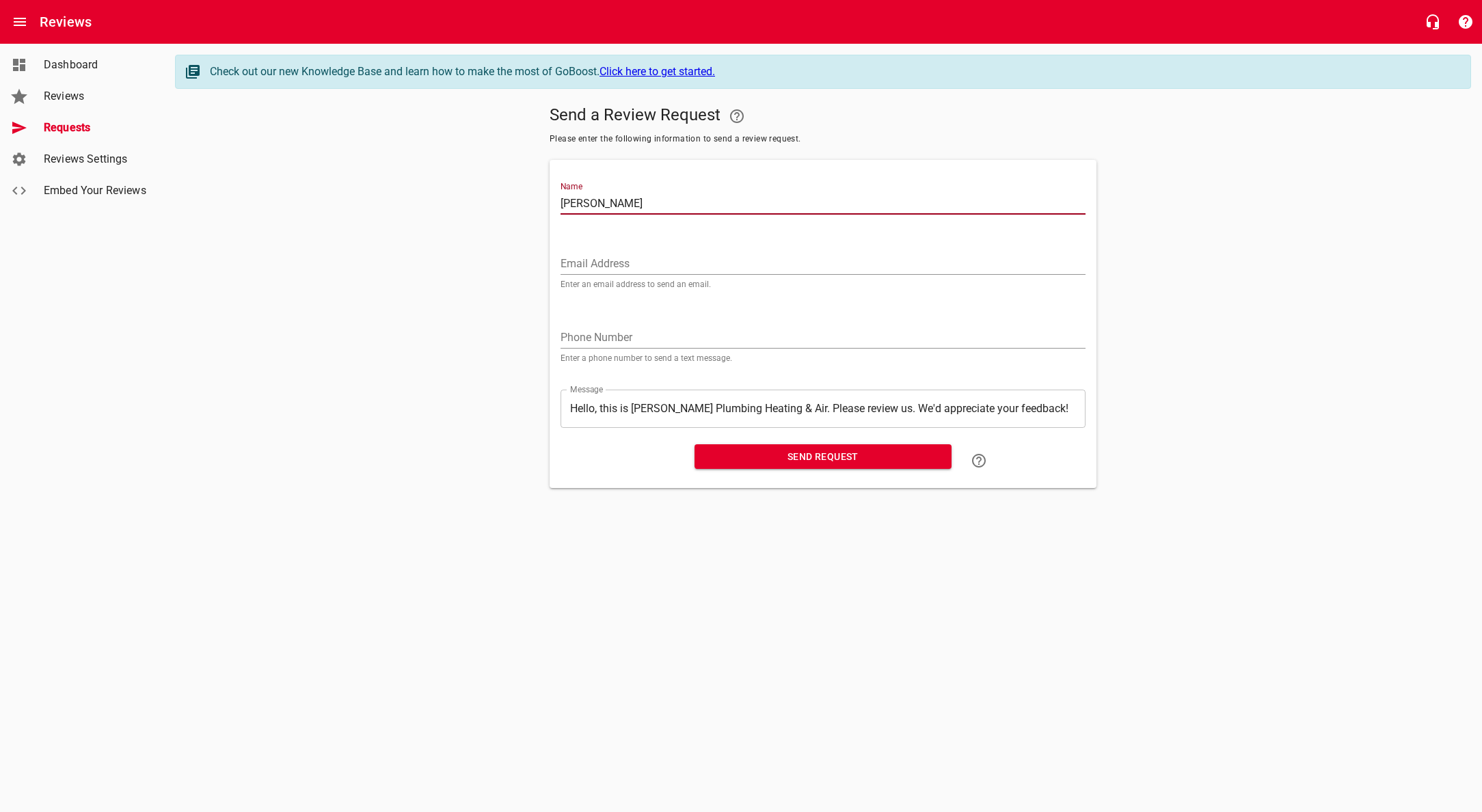
type input "[PERSON_NAME]"
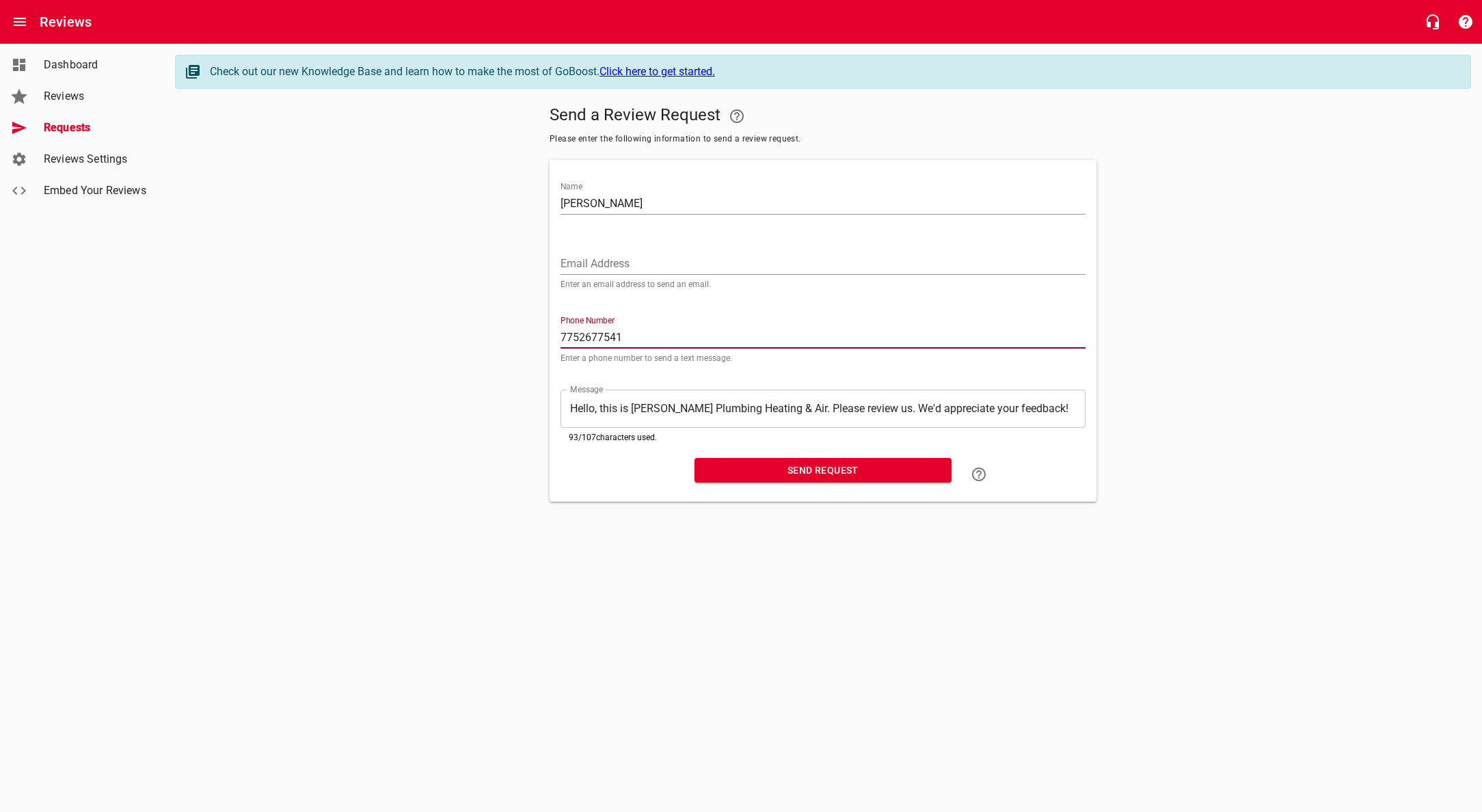
type input "7752677541"
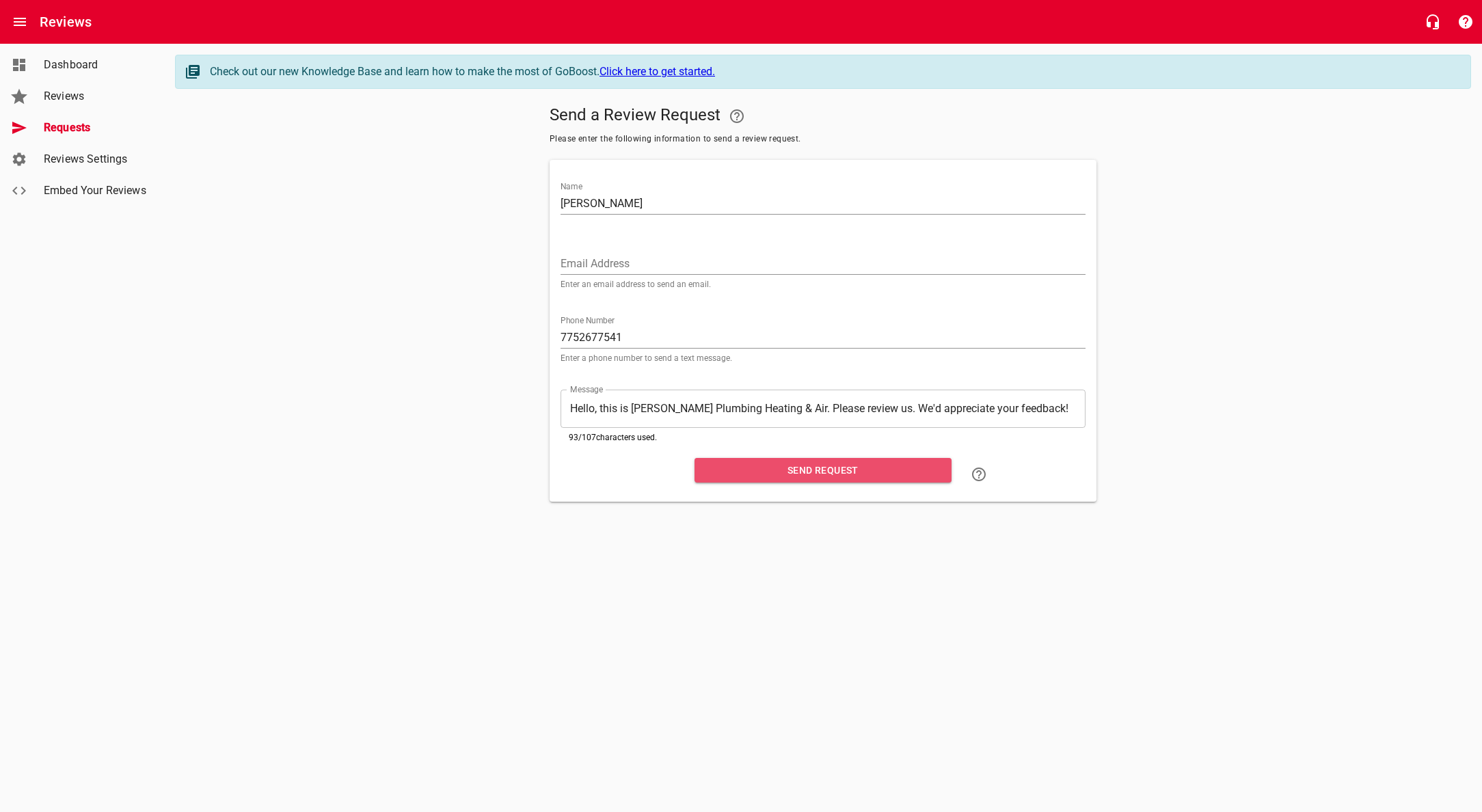
click at [821, 470] on span "Send Request" at bounding box center [823, 470] width 235 height 17
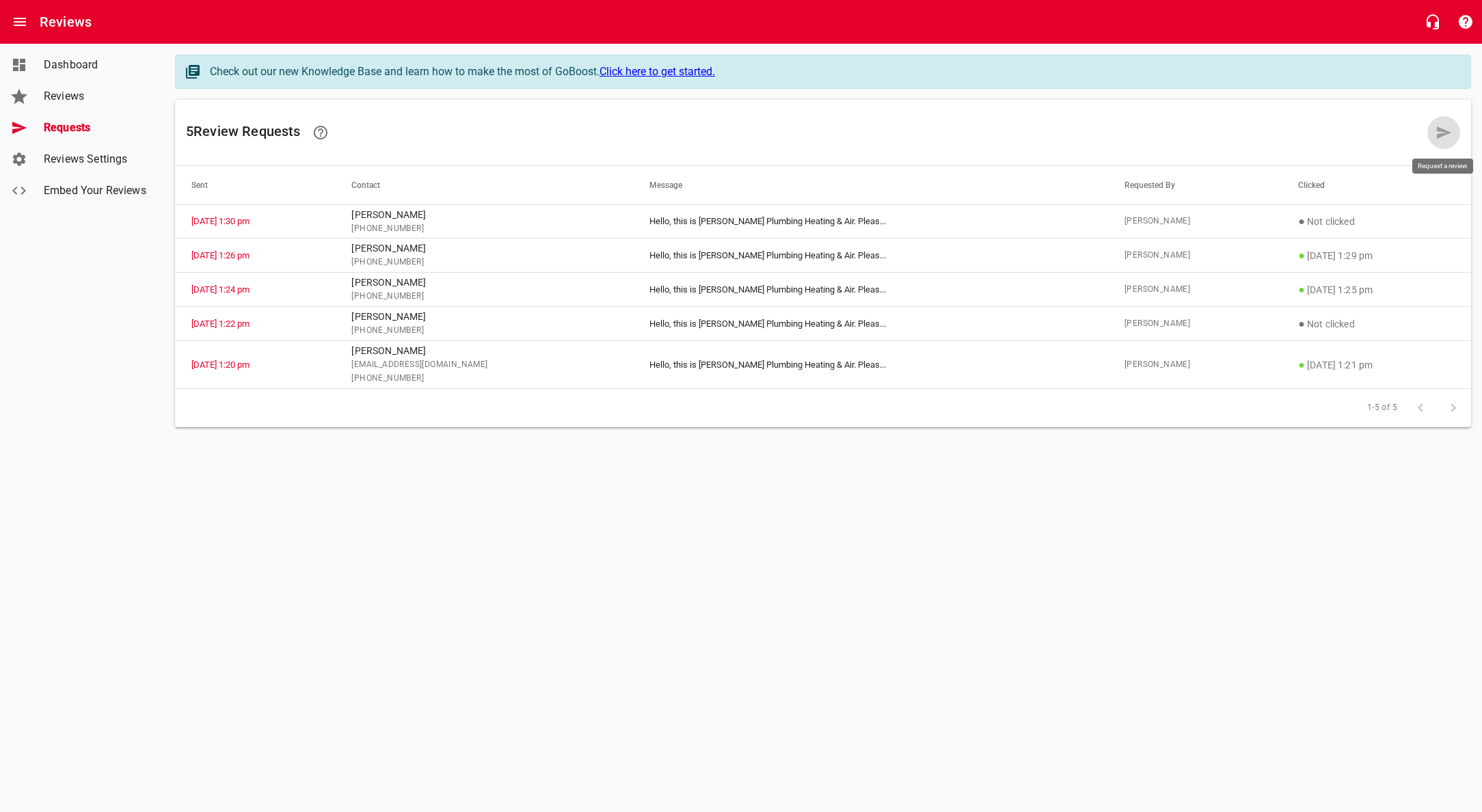
click at [1441, 131] on icon at bounding box center [1444, 133] width 14 height 13
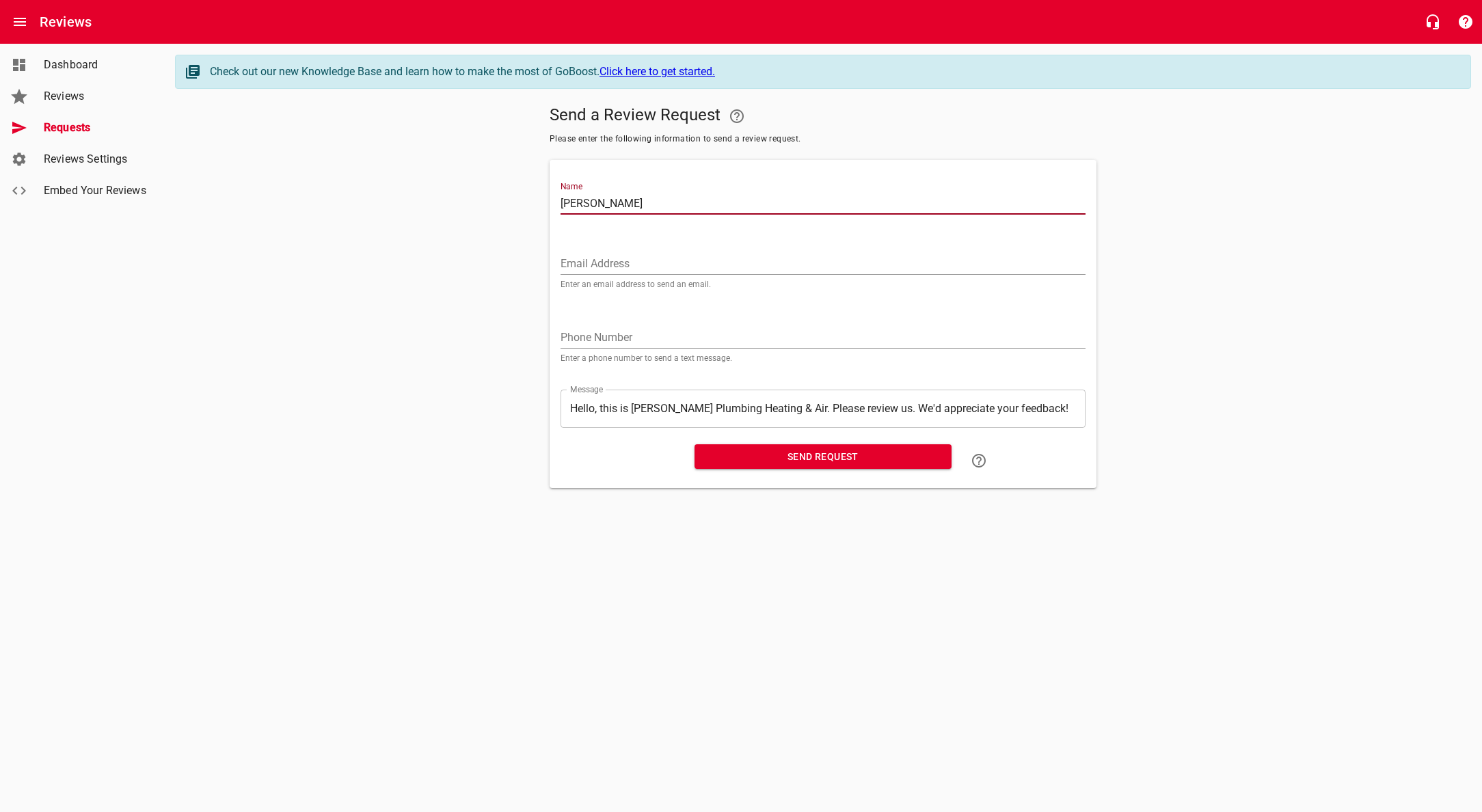
type input "[PERSON_NAME]"
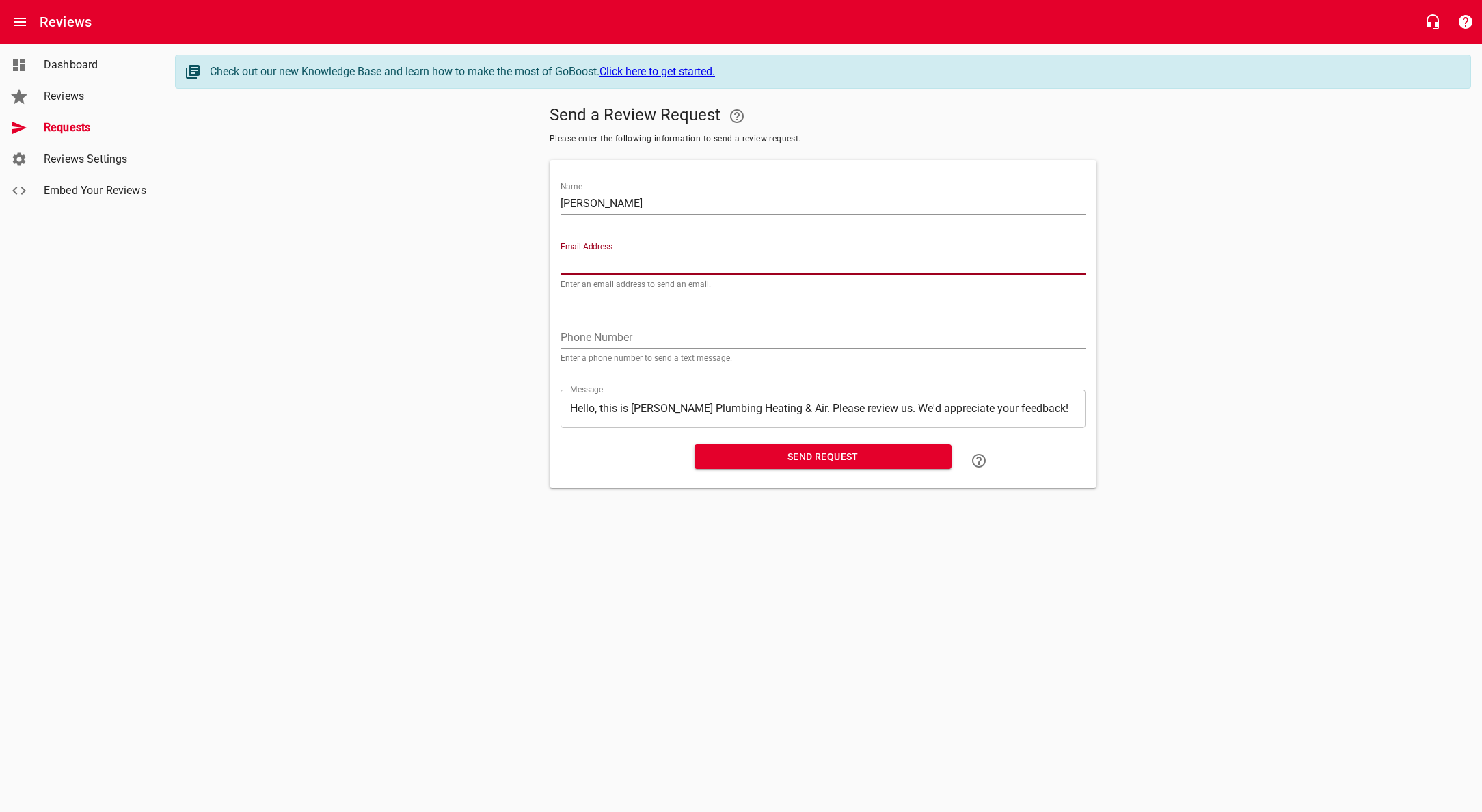
click at [671, 322] on div "Phone Number Enter a phone number to send a text message." at bounding box center [823, 339] width 525 height 47
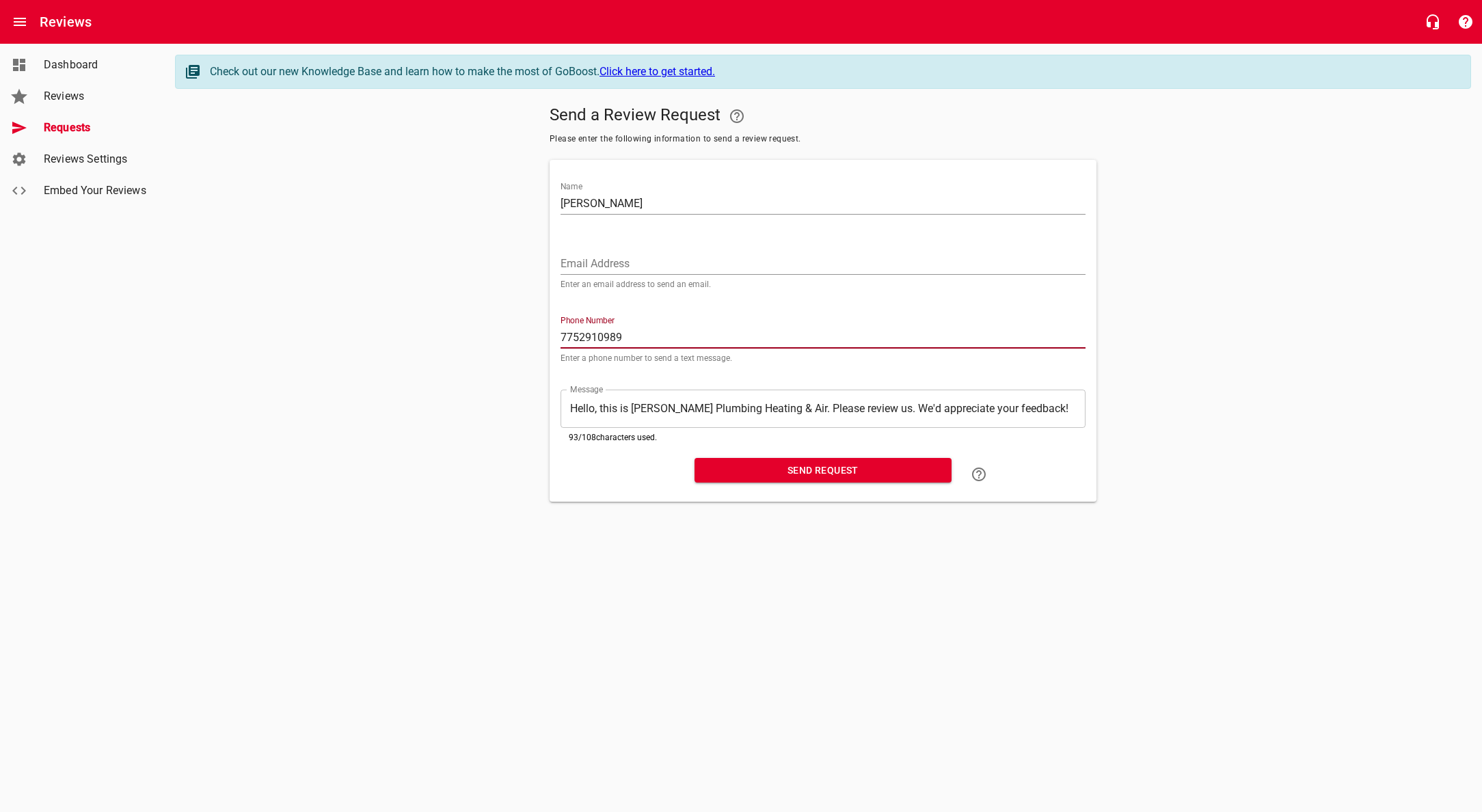
type input "7752910989"
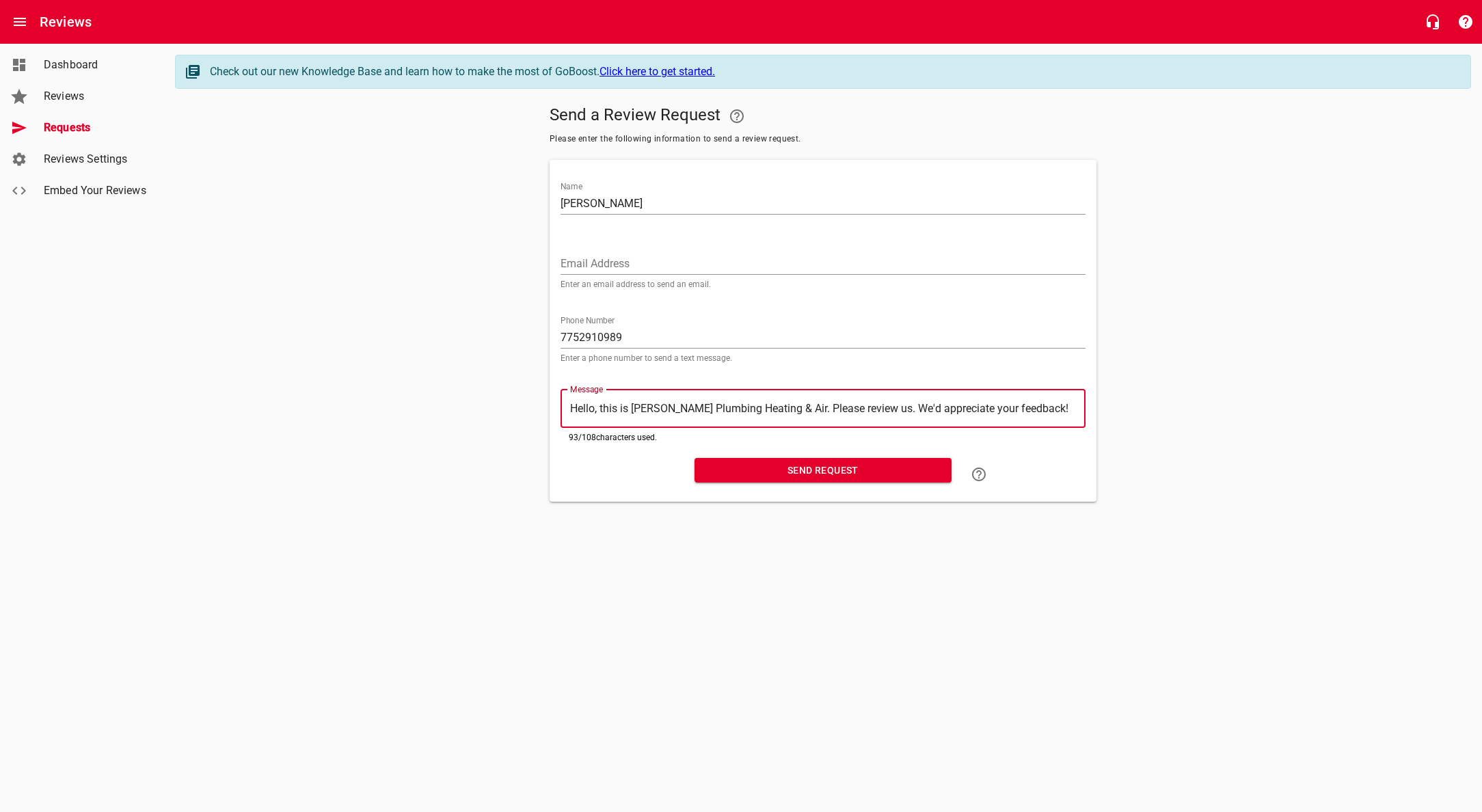
click at [806, 468] on span "Send Request" at bounding box center [823, 470] width 235 height 17
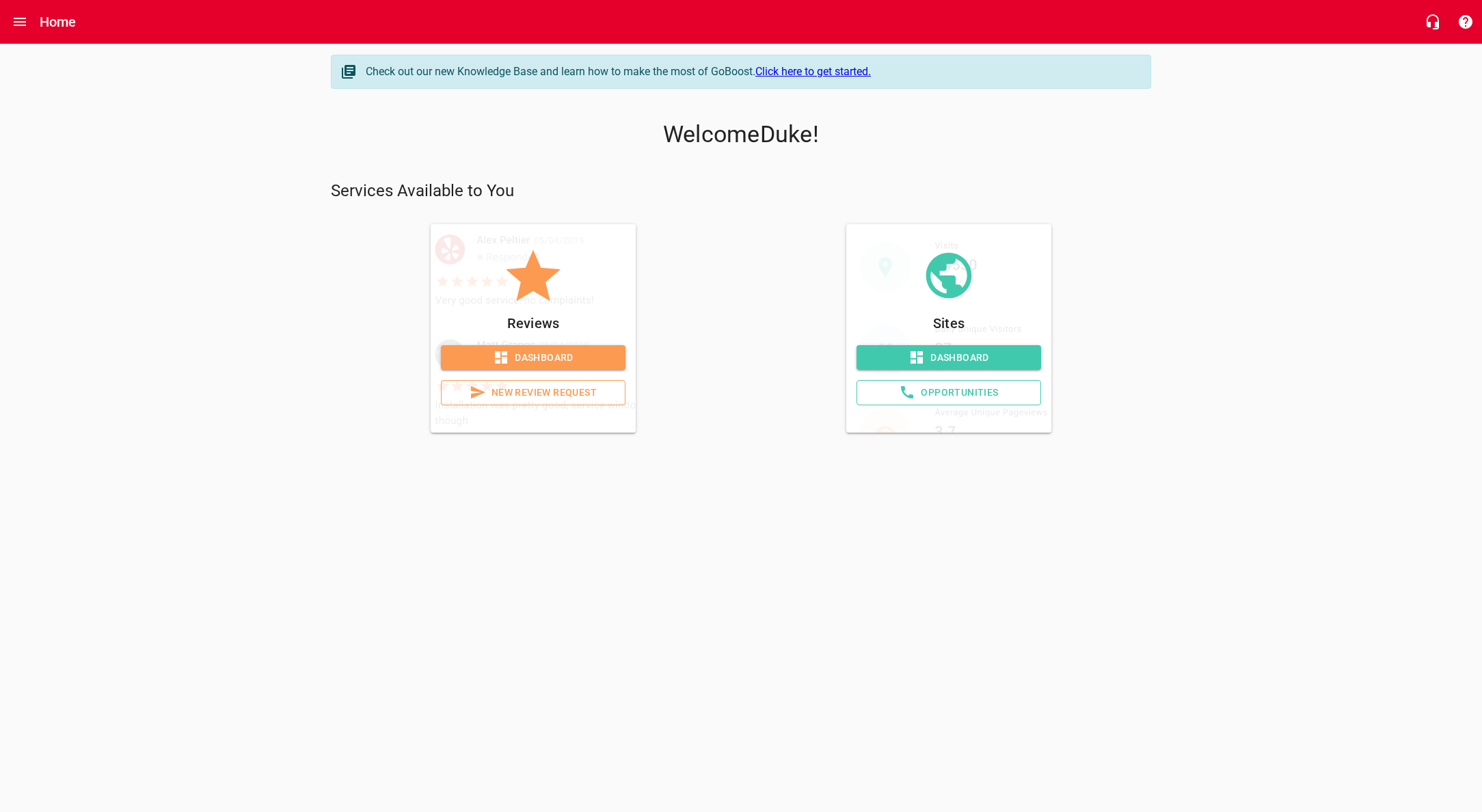
click at [540, 390] on span "New Review Request" at bounding box center [532, 392] width 161 height 17
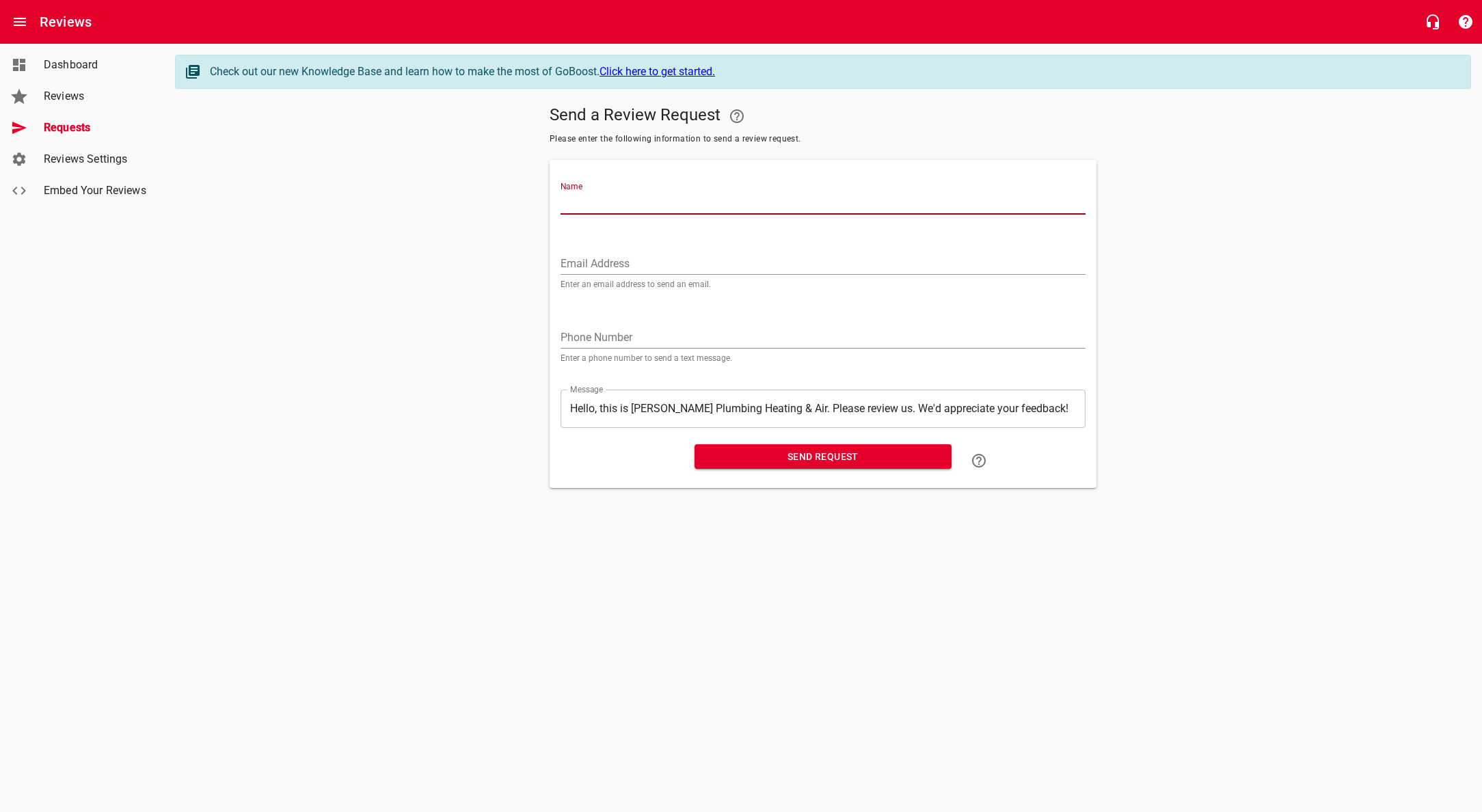
click at [661, 70] on link "Click here to get started." at bounding box center [657, 71] width 116 height 13
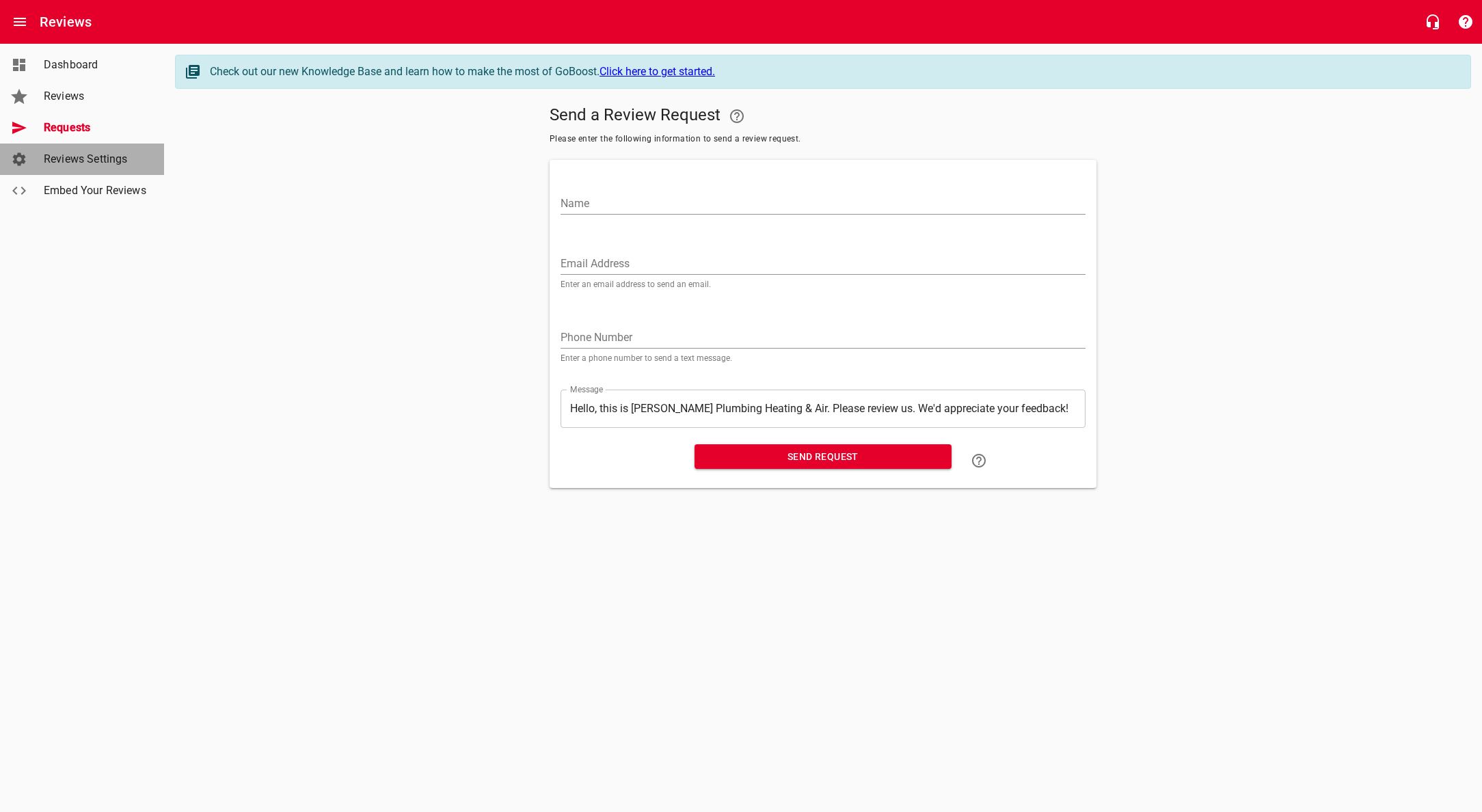
click at [83, 160] on span "Reviews Settings" at bounding box center [96, 159] width 104 height 16
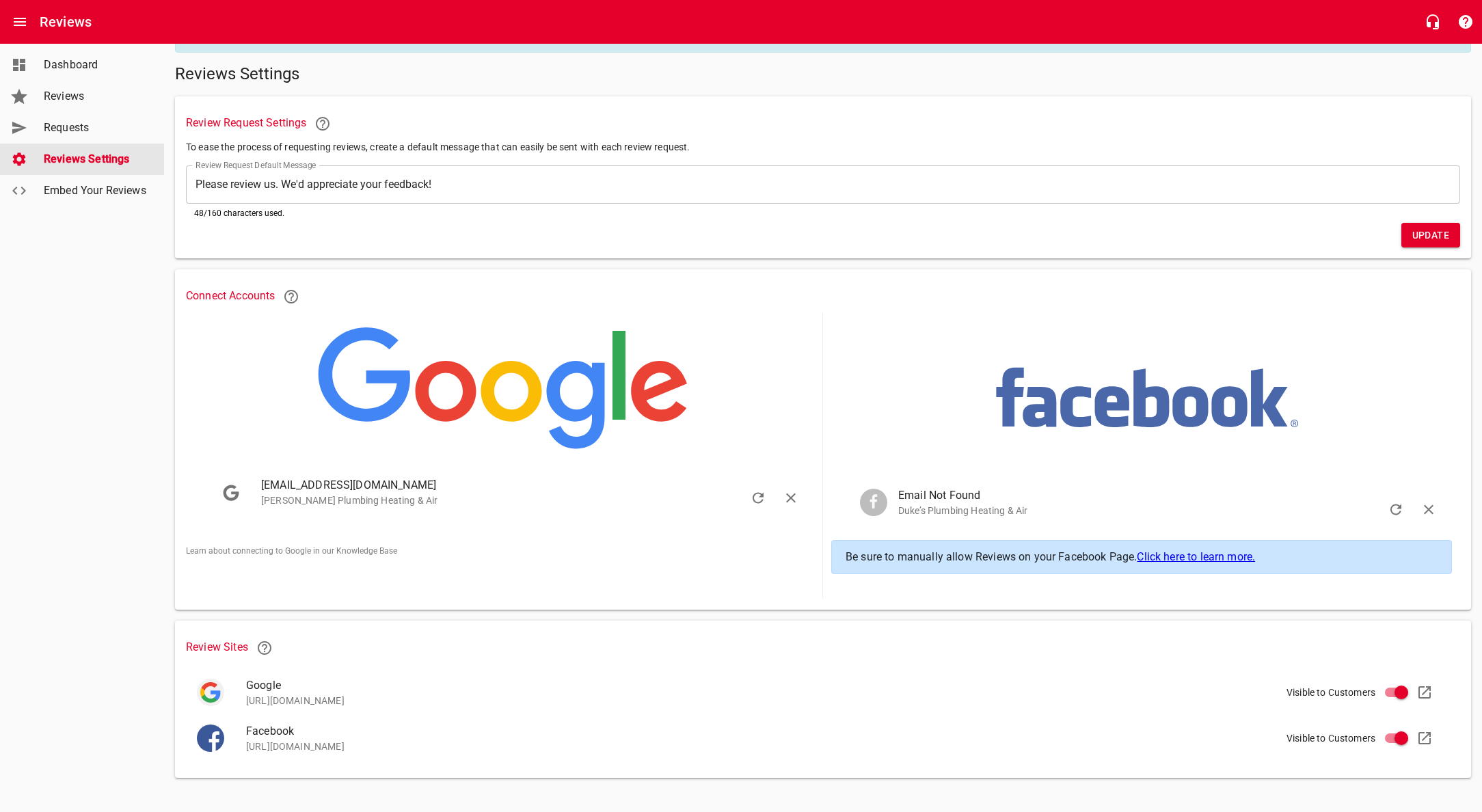
scroll to position [36, 0]
click at [79, 194] on span "Embed Your Reviews" at bounding box center [96, 190] width 104 height 16
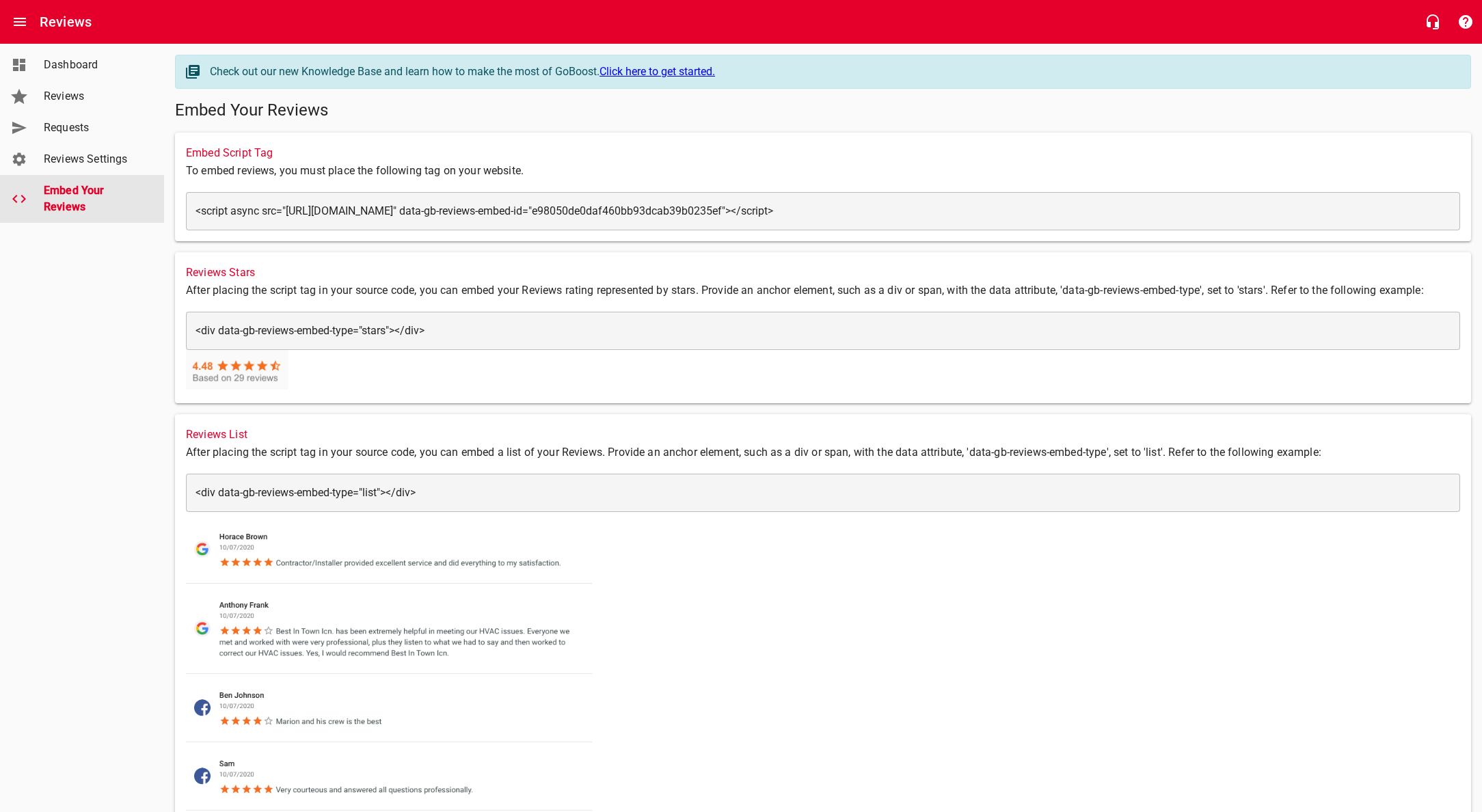
scroll to position [1, 0]
click at [73, 64] on span "Dashboard" at bounding box center [96, 65] width 104 height 16
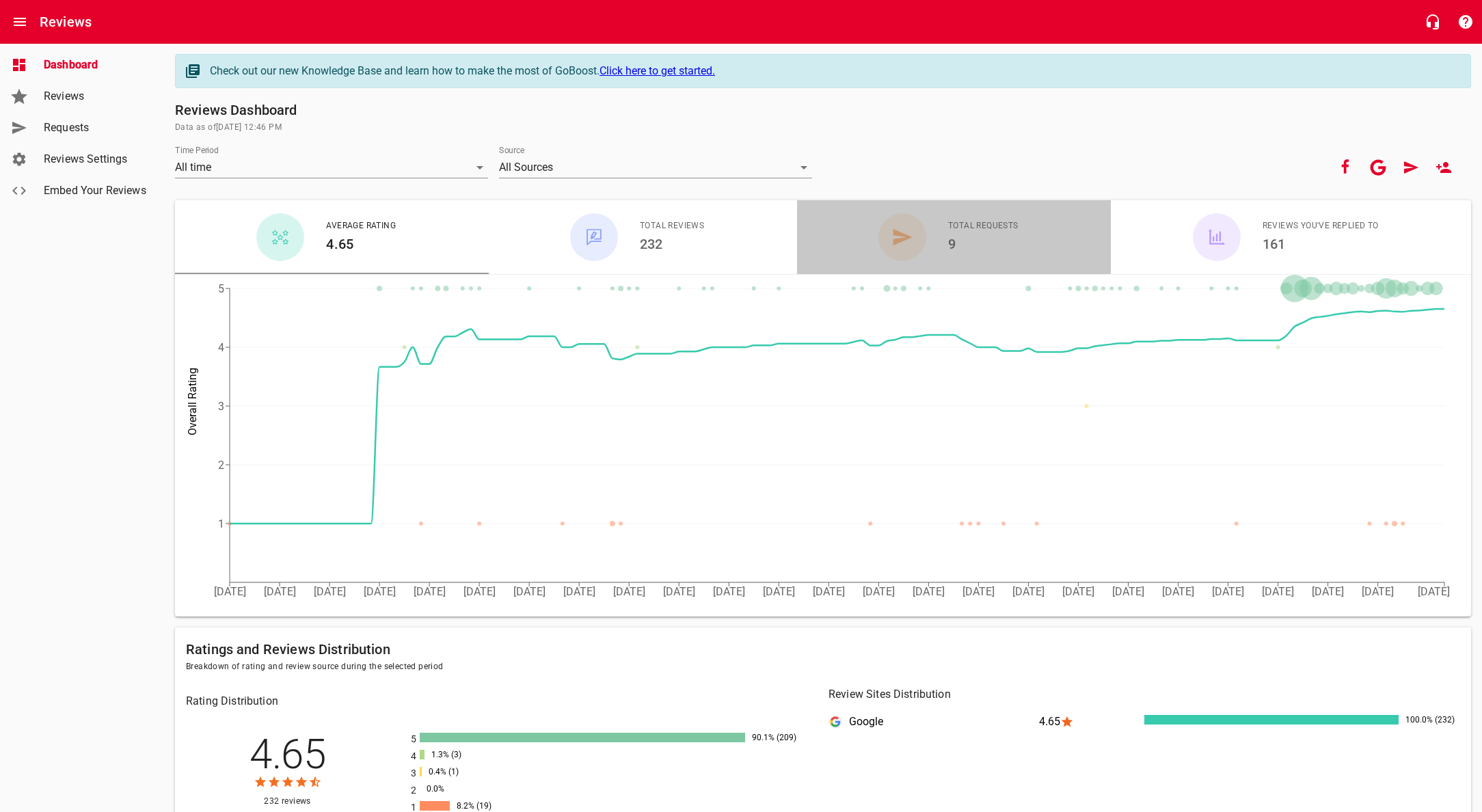
click at [905, 238] on icon "button" at bounding box center [902, 237] width 19 height 16
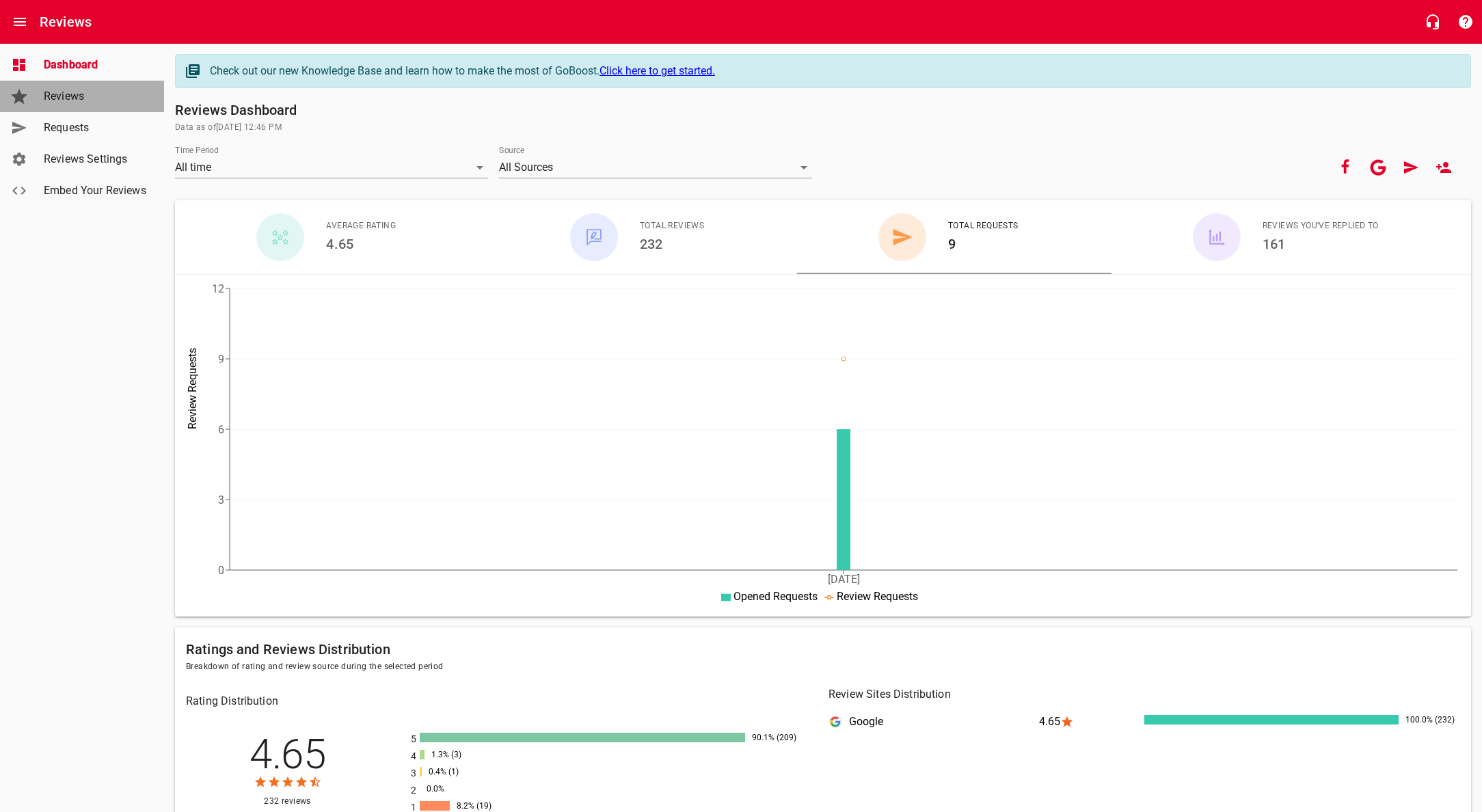
click at [55, 96] on span "Reviews" at bounding box center [96, 96] width 104 height 16
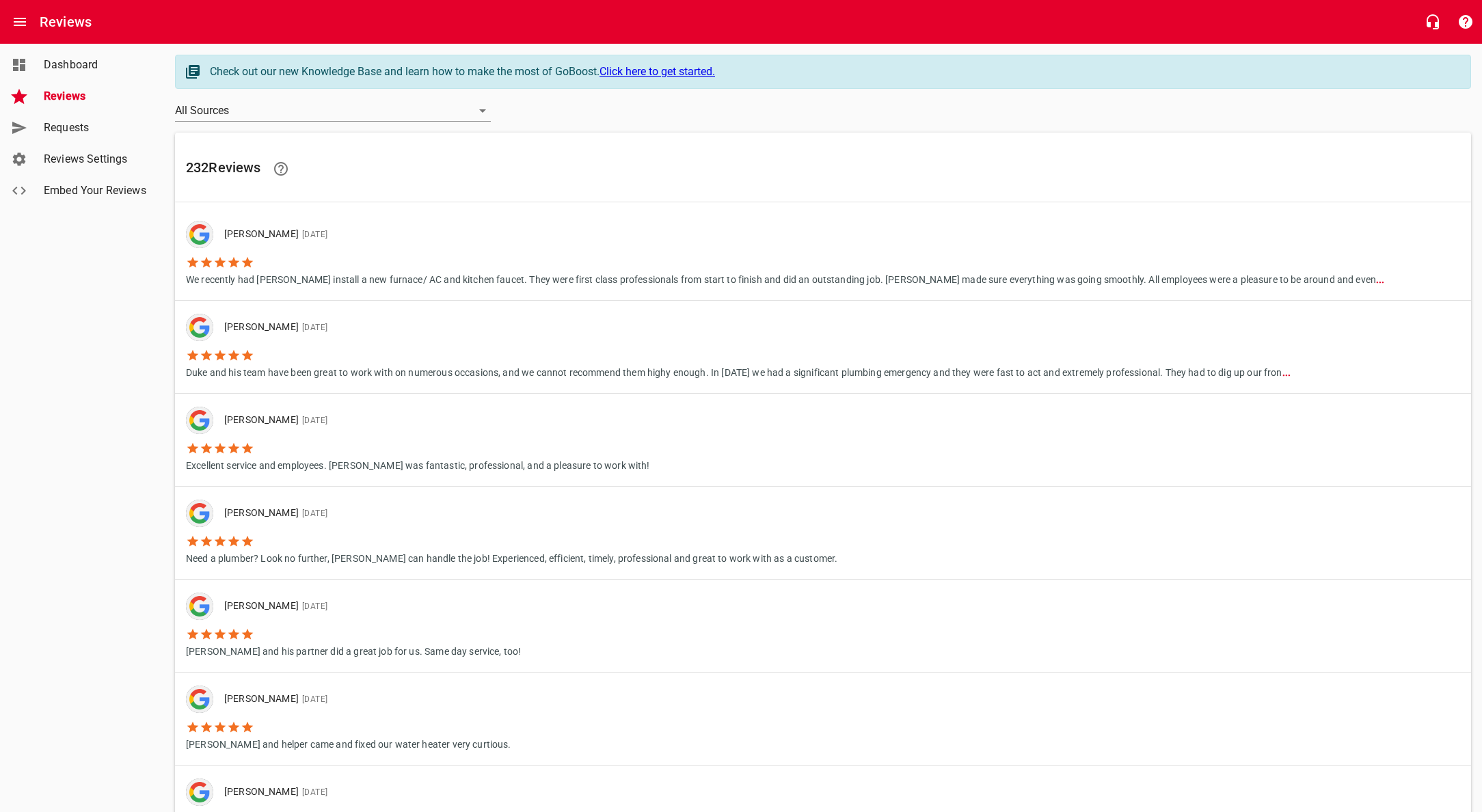
click at [55, 125] on span "Requests" at bounding box center [96, 128] width 104 height 16
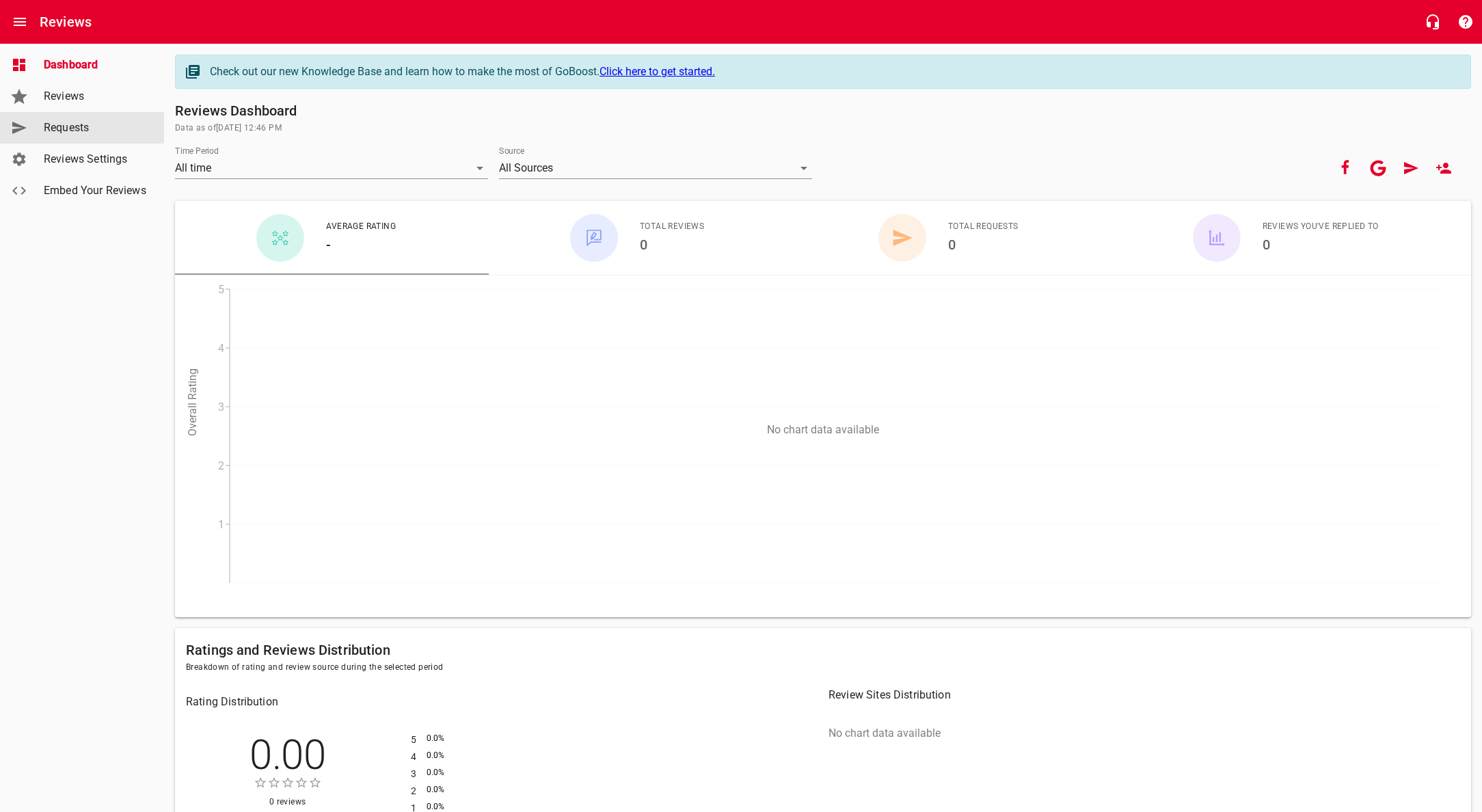
scroll to position [1, 0]
